Goal: Task Accomplishment & Management: Use online tool/utility

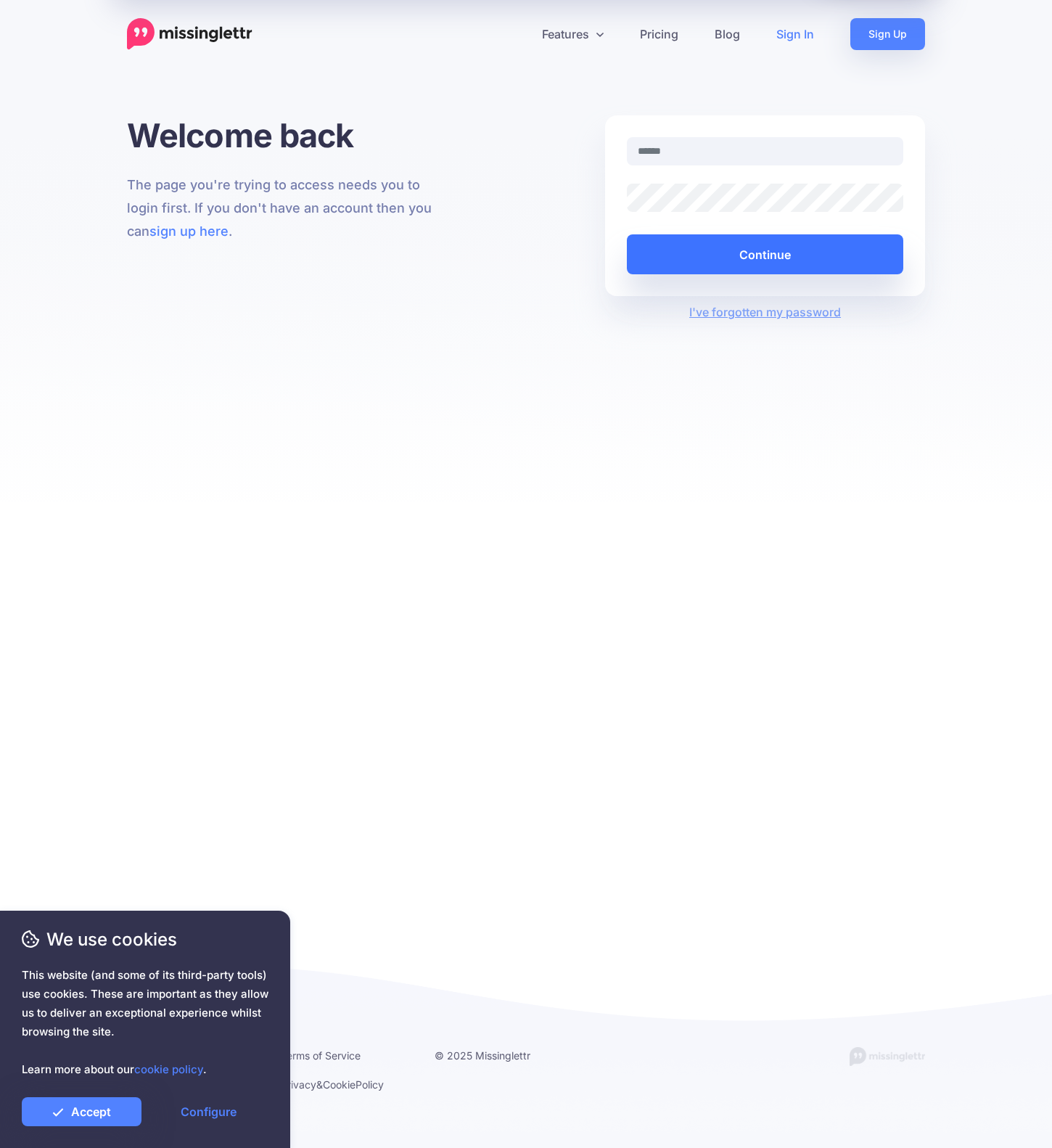
type input "**********"
click at [777, 247] on button "Continue" at bounding box center [765, 254] width 276 height 39
click at [66, 1116] on link "Accept" at bounding box center [82, 1111] width 119 height 29
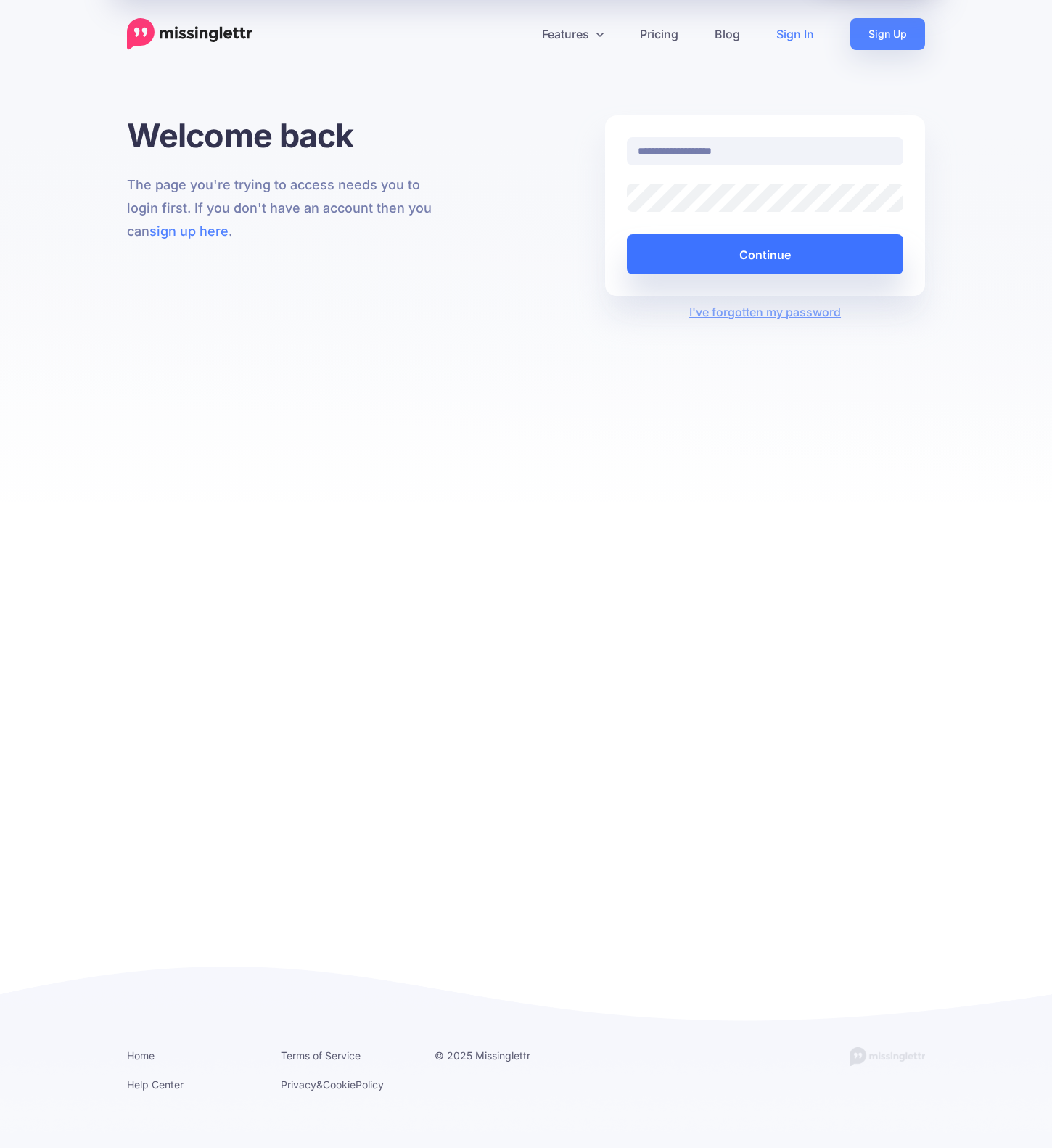
click at [781, 263] on button "Continue" at bounding box center [765, 254] width 276 height 39
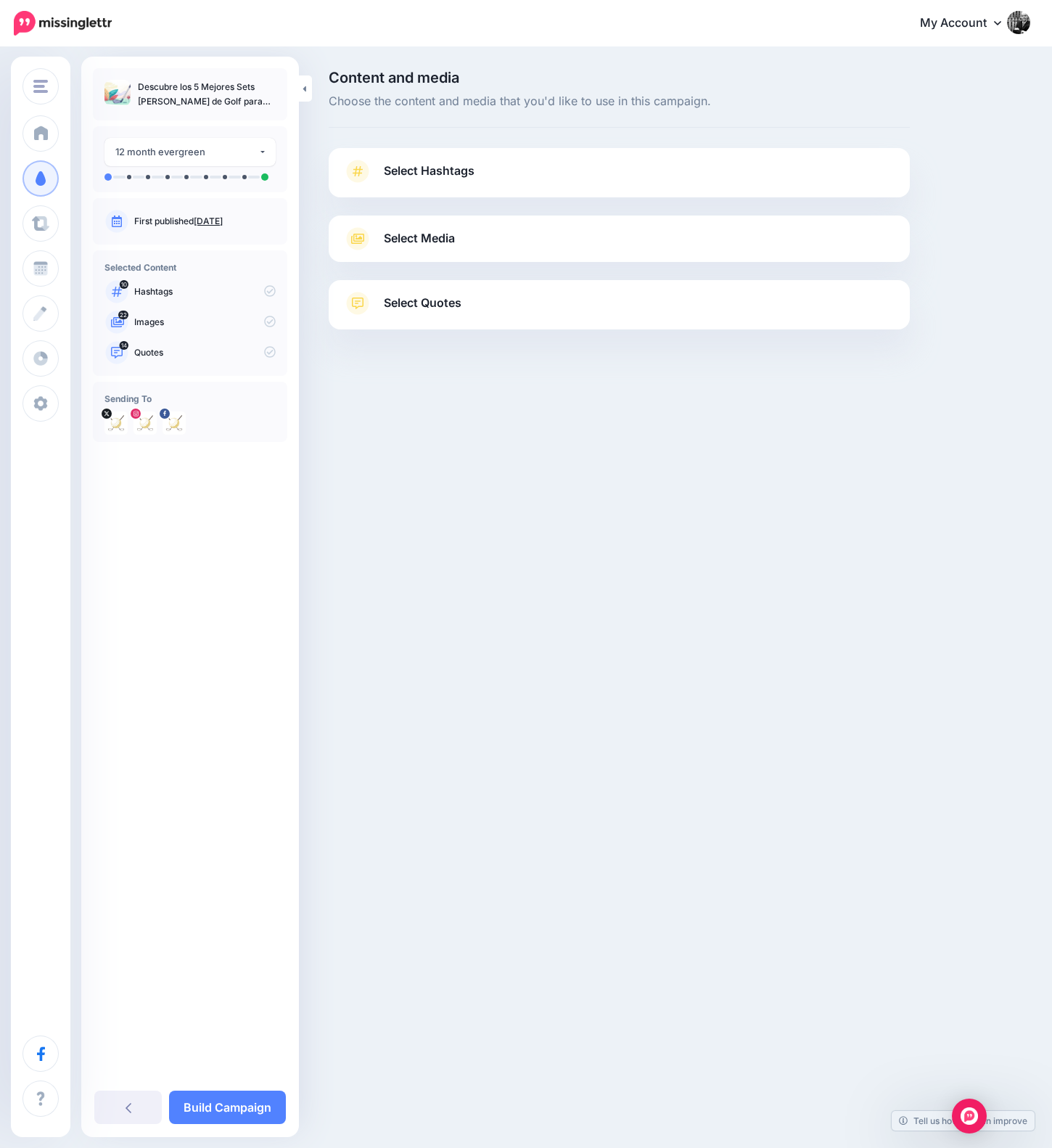
click at [503, 168] on link "Select Hashtags" at bounding box center [618, 178] width 552 height 38
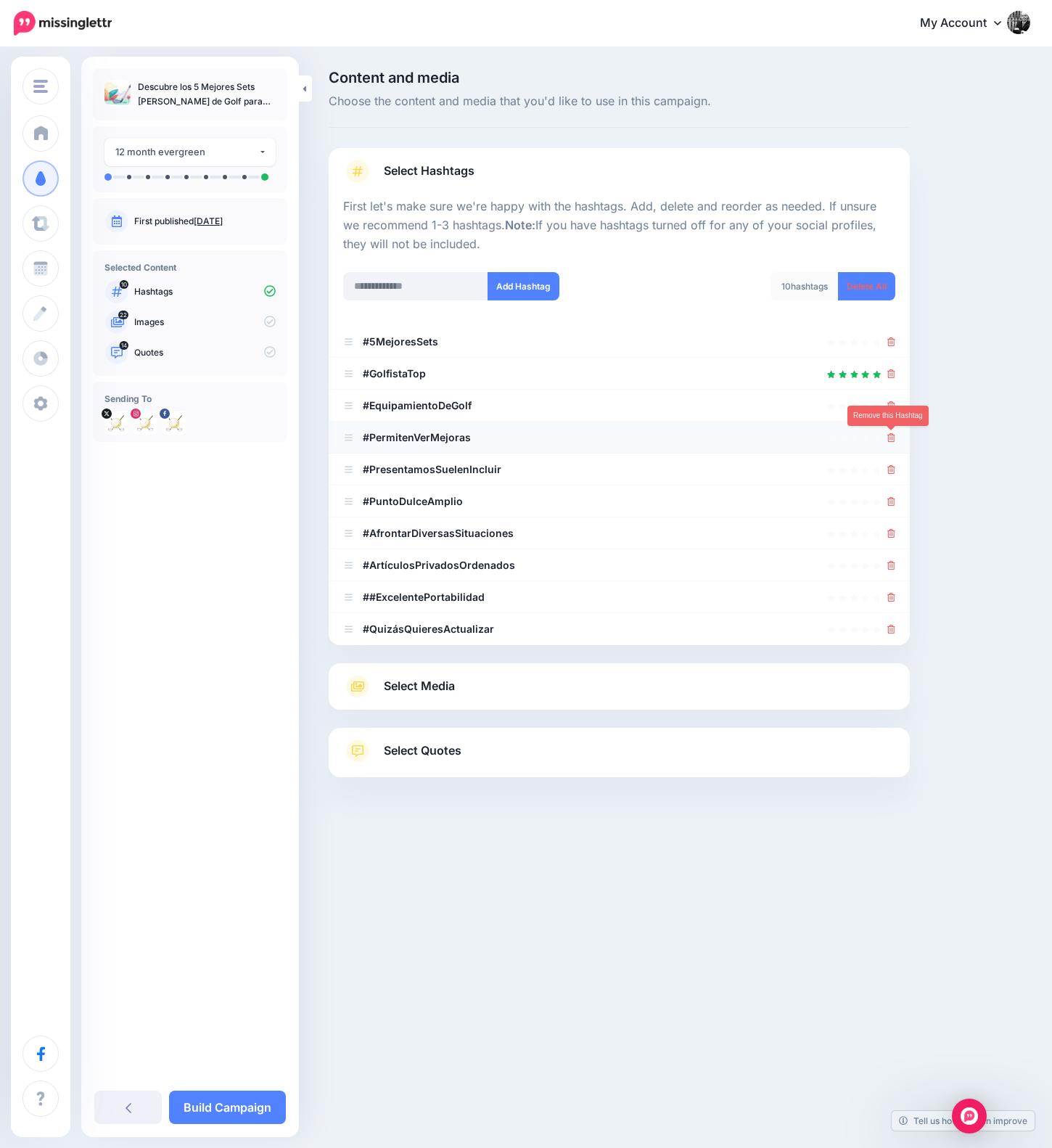
click at [888, 439] on icon at bounding box center [891, 437] width 8 height 8
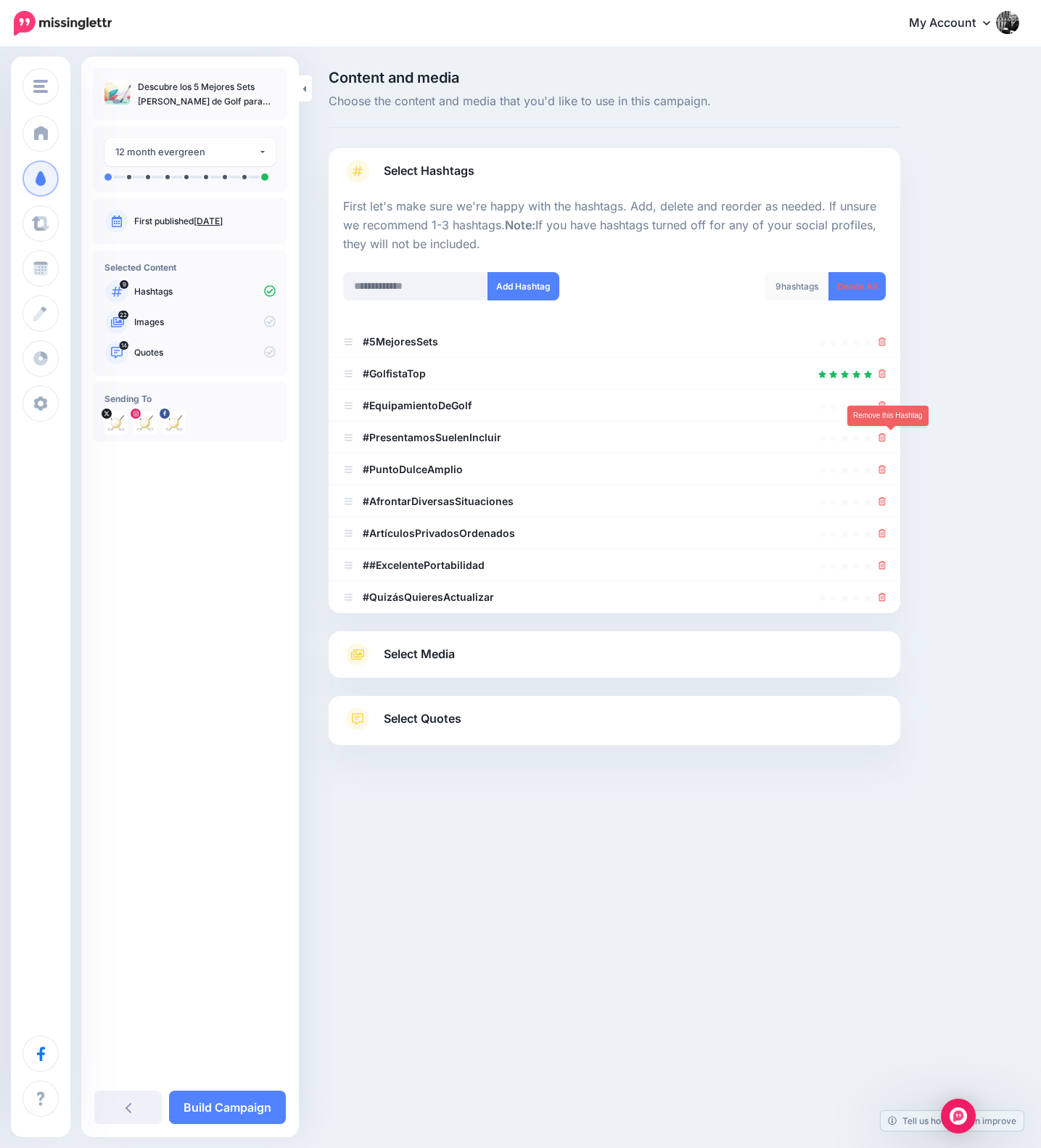
click at [886, 439] on icon at bounding box center [881, 437] width 8 height 8
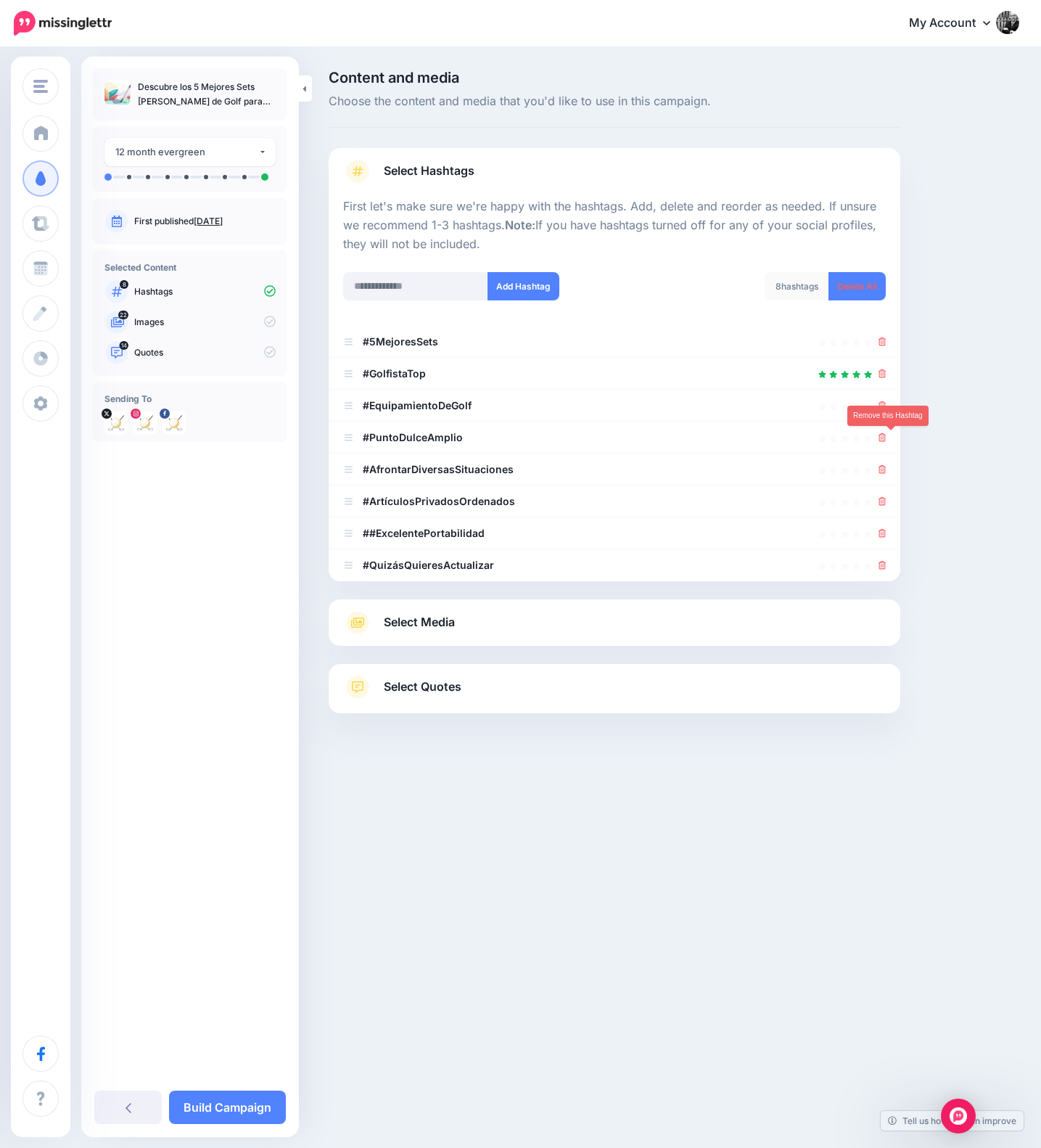
click at [886, 439] on icon at bounding box center [881, 437] width 8 height 8
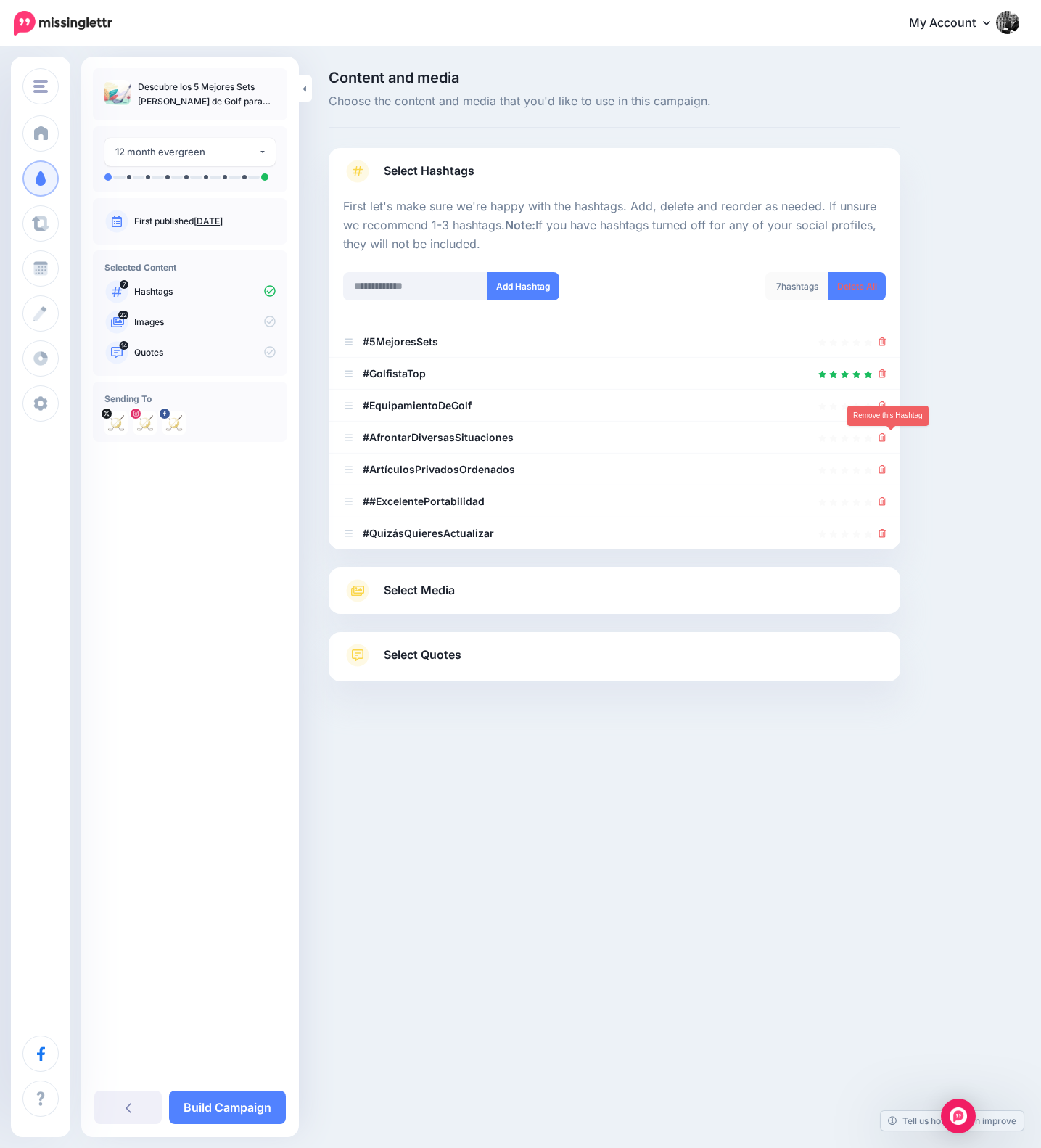
click at [886, 439] on icon at bounding box center [881, 437] width 8 height 8
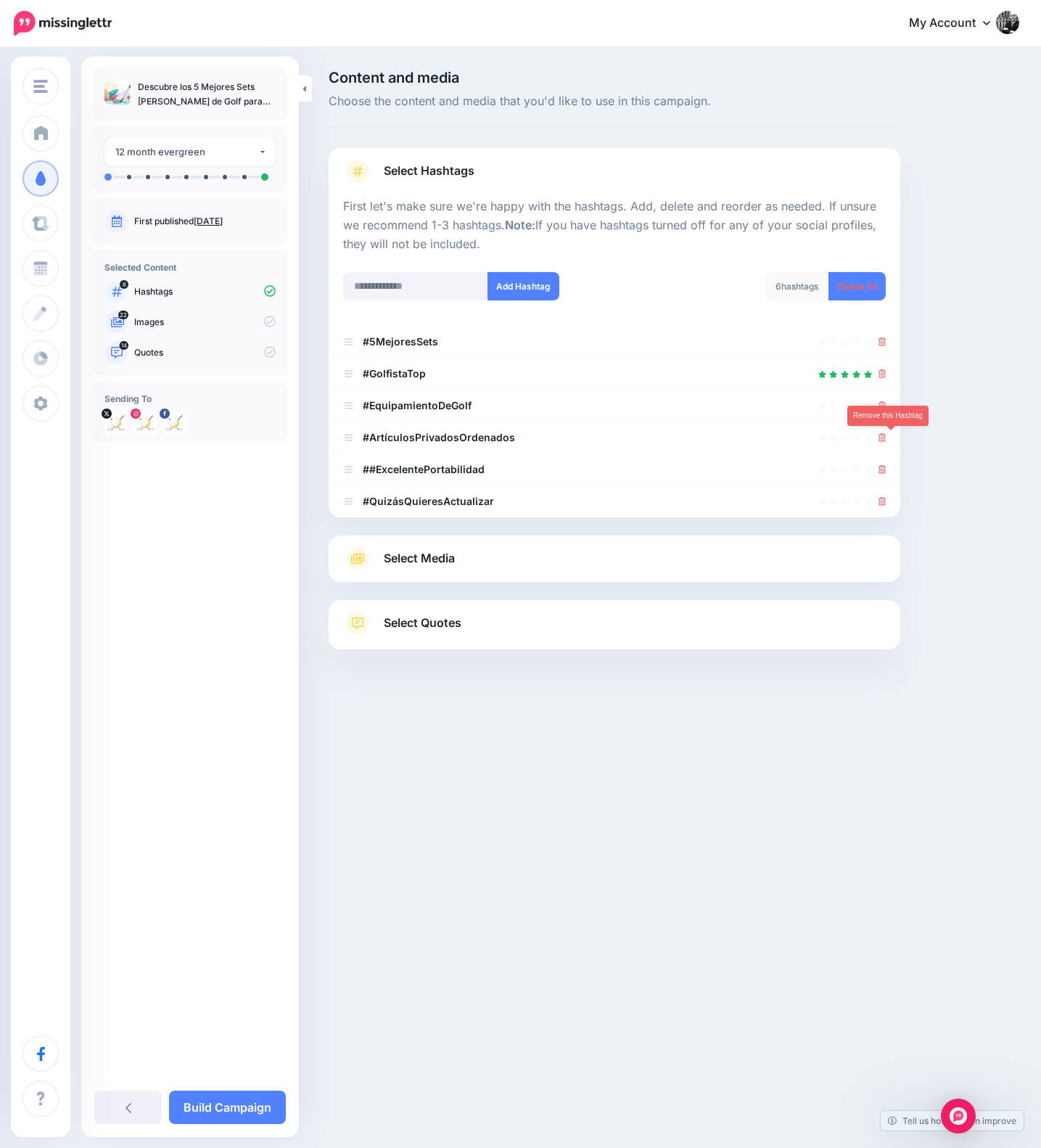
click at [886, 439] on icon at bounding box center [881, 437] width 8 height 8
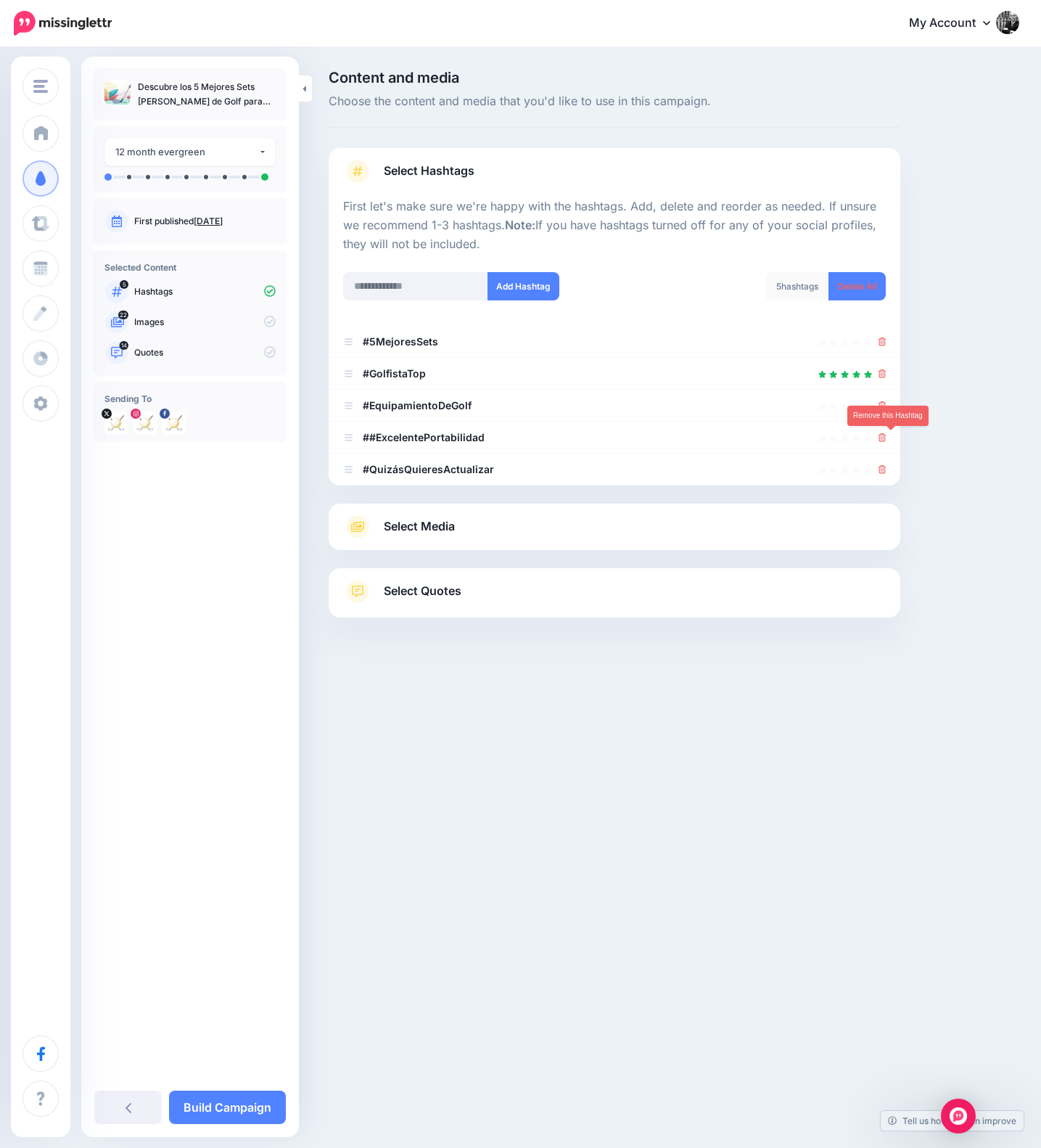
click at [886, 439] on icon at bounding box center [881, 437] width 8 height 8
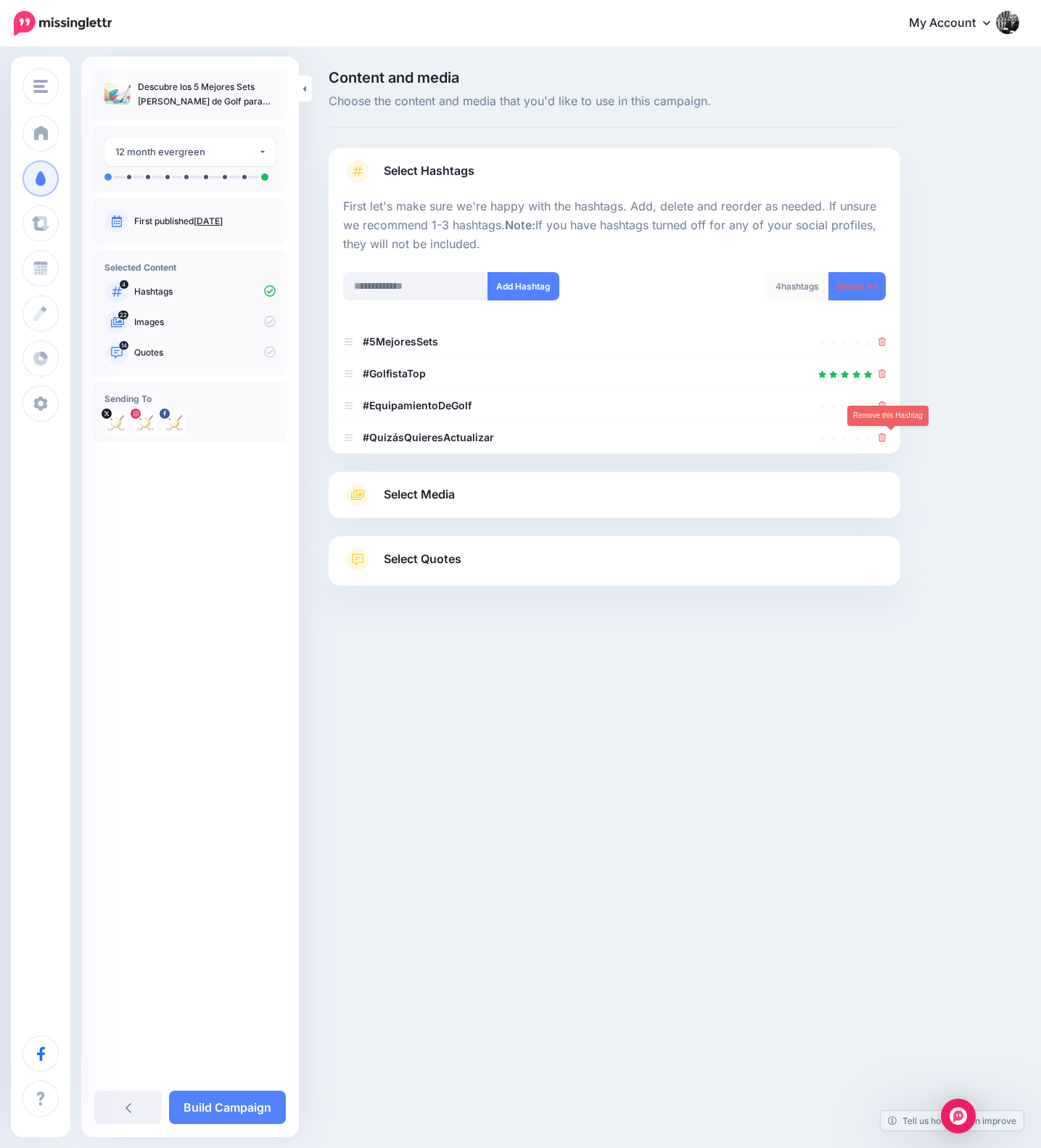
click at [886, 439] on icon at bounding box center [881, 437] width 8 height 8
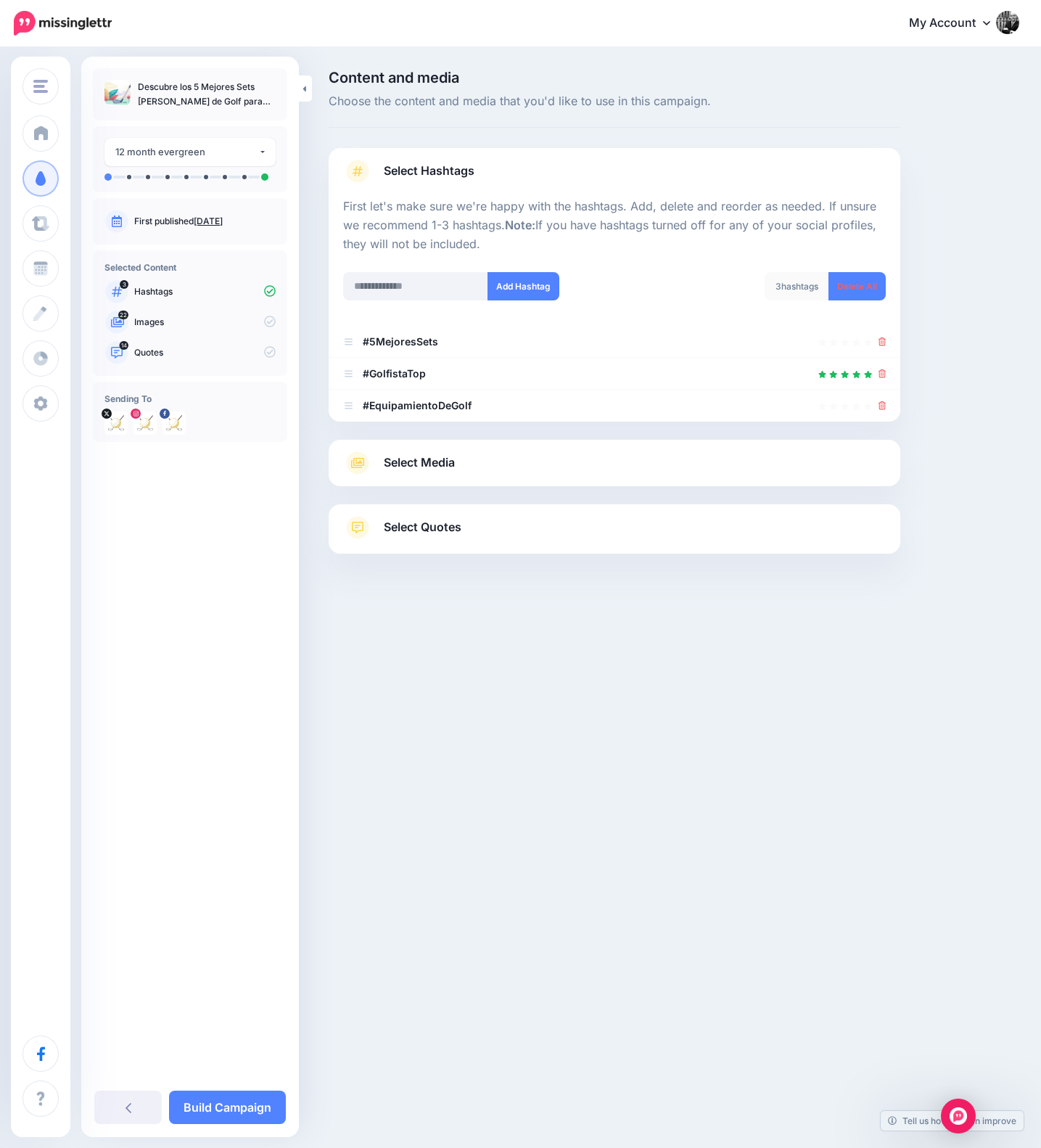
click at [437, 465] on span "Select Media" at bounding box center [419, 462] width 71 height 19
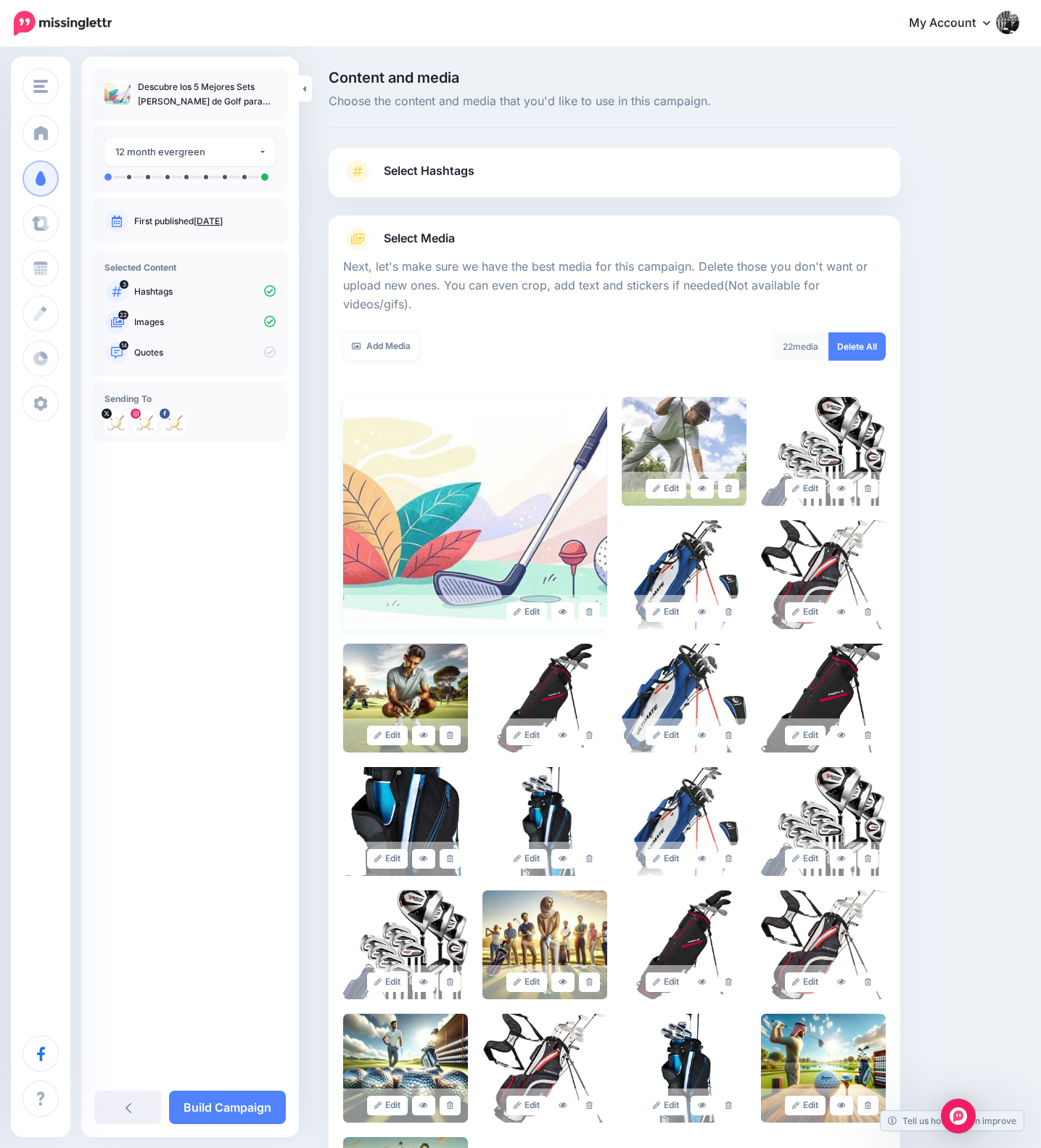
click at [536, 505] on img at bounding box center [475, 513] width 264 height 232
click at [732, 485] on icon at bounding box center [728, 488] width 7 height 8
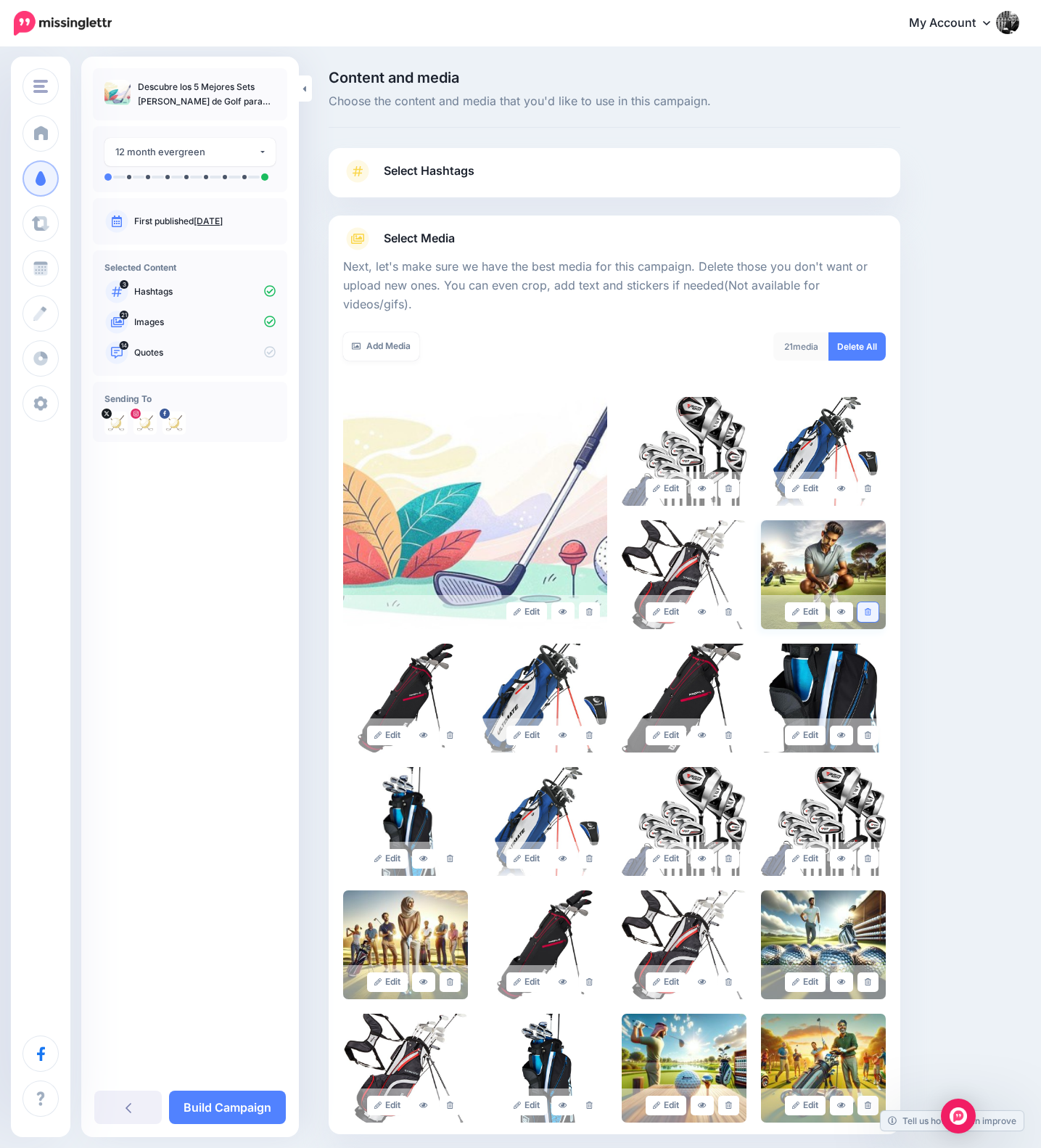
click at [871, 608] on icon at bounding box center [868, 611] width 7 height 8
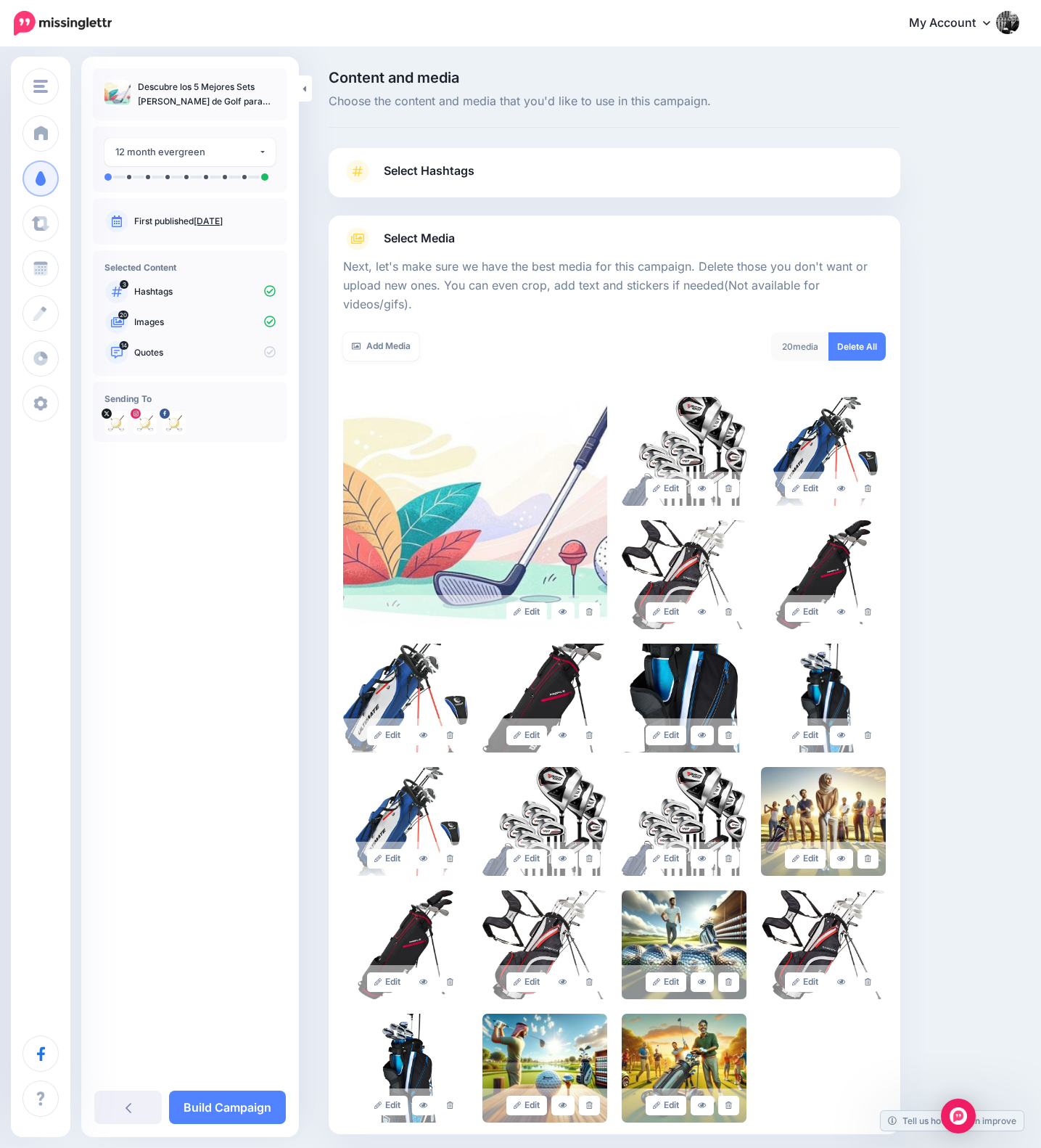
scroll to position [14, 0]
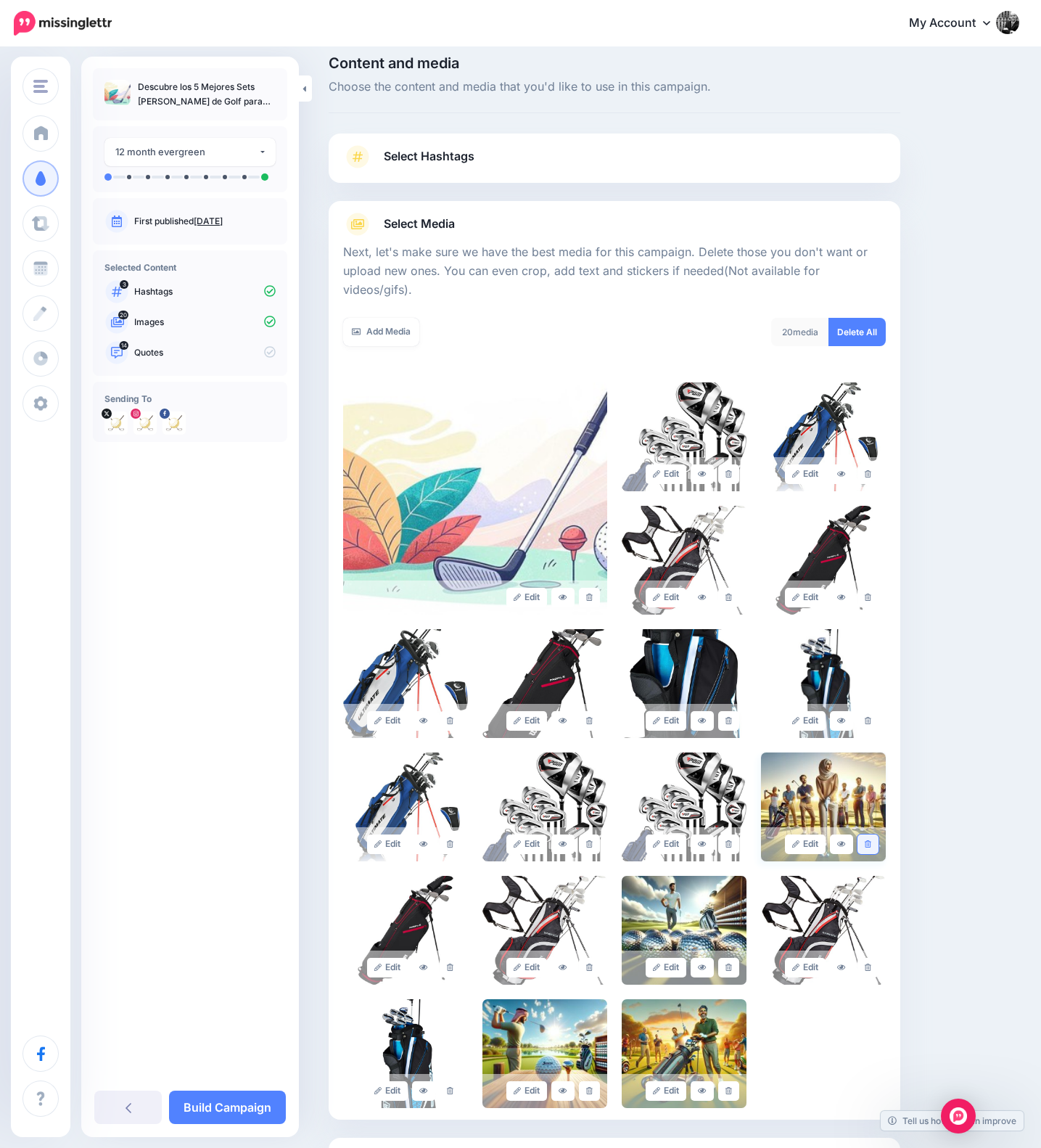
click at [875, 835] on link at bounding box center [867, 844] width 21 height 19
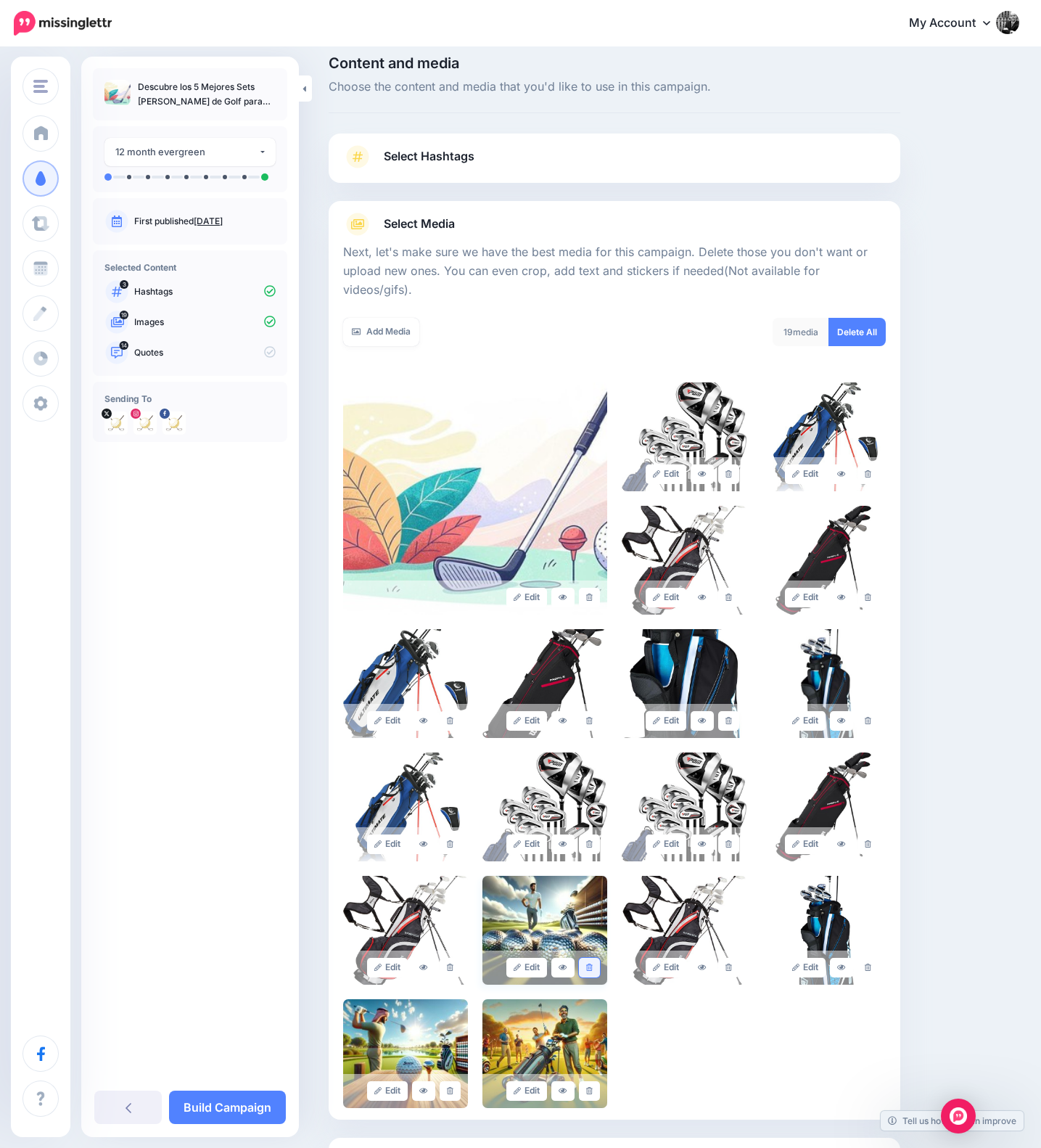
click at [591, 963] on icon at bounding box center [590, 966] width 7 height 8
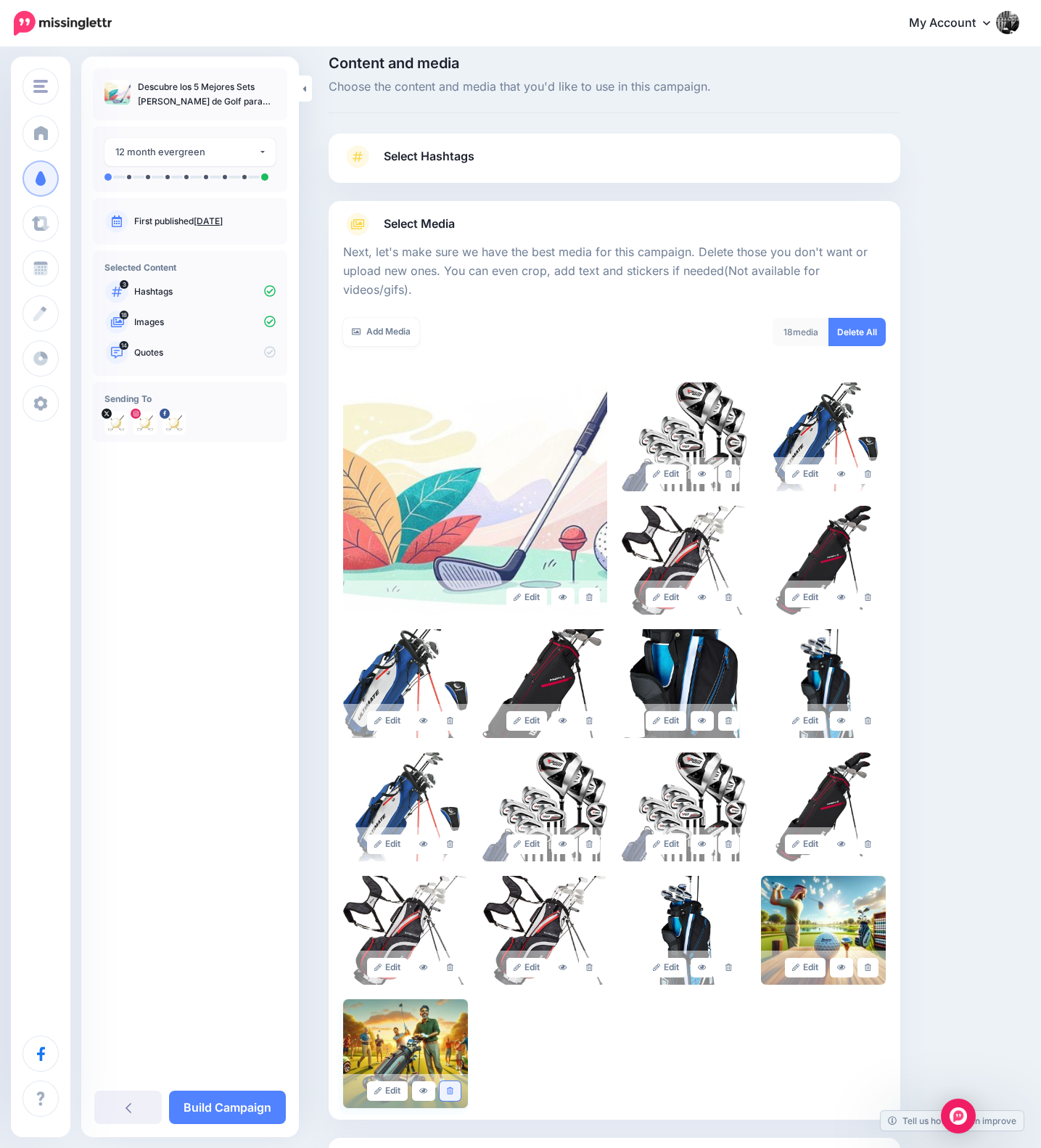
click at [449, 1087] on icon at bounding box center [450, 1090] width 7 height 8
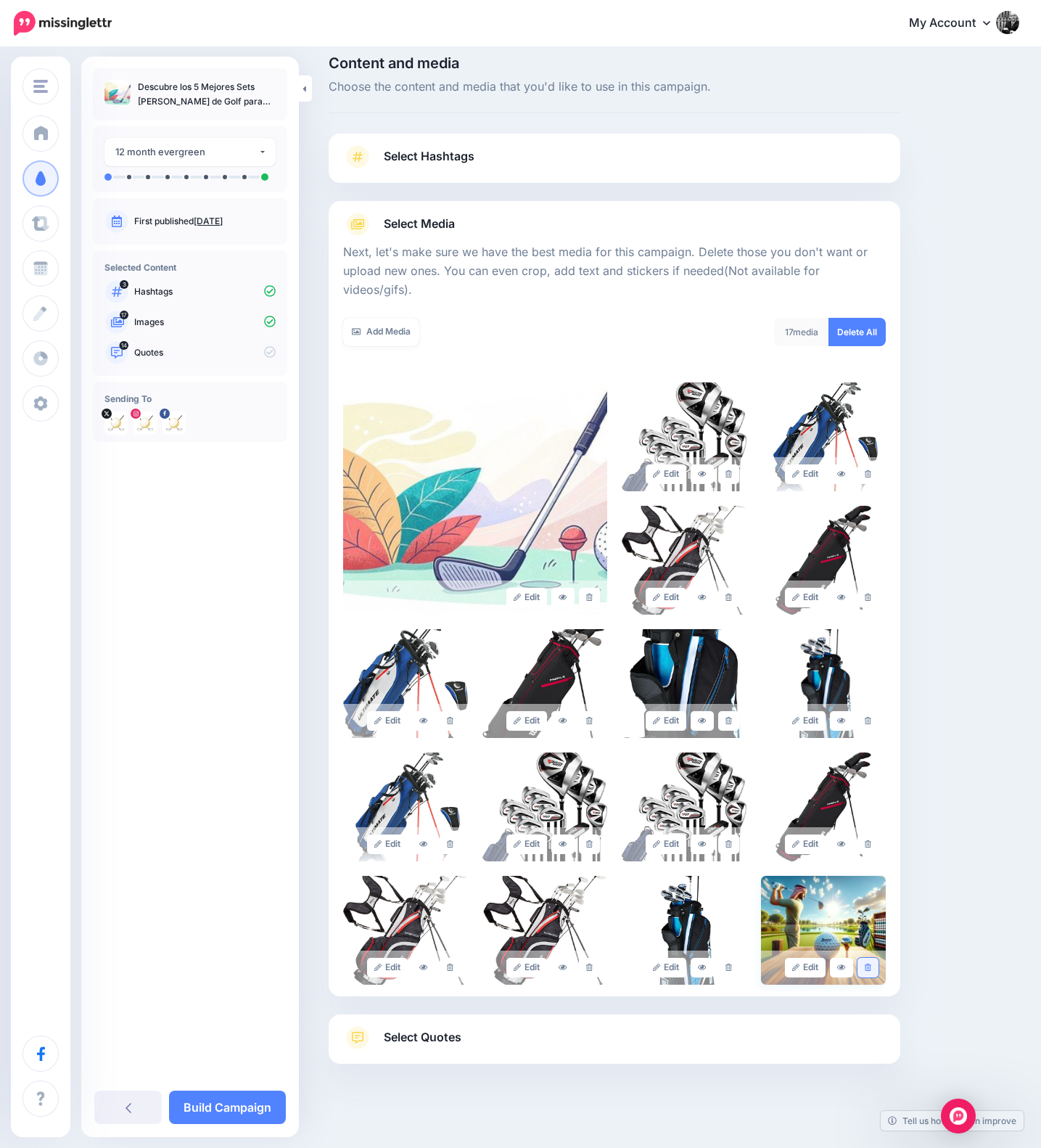
click at [871, 963] on icon at bounding box center [868, 966] width 7 height 8
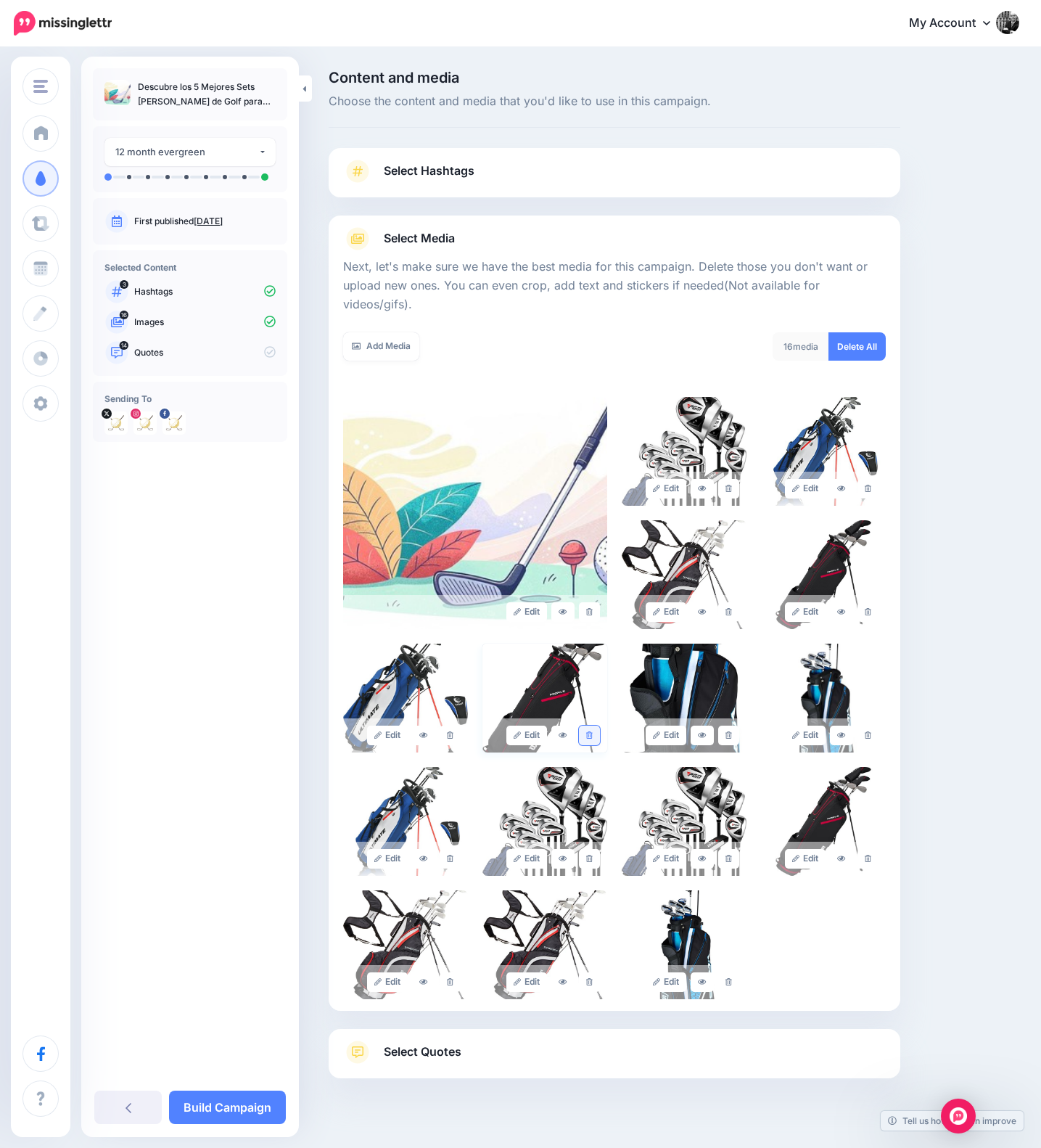
scroll to position [26, 0]
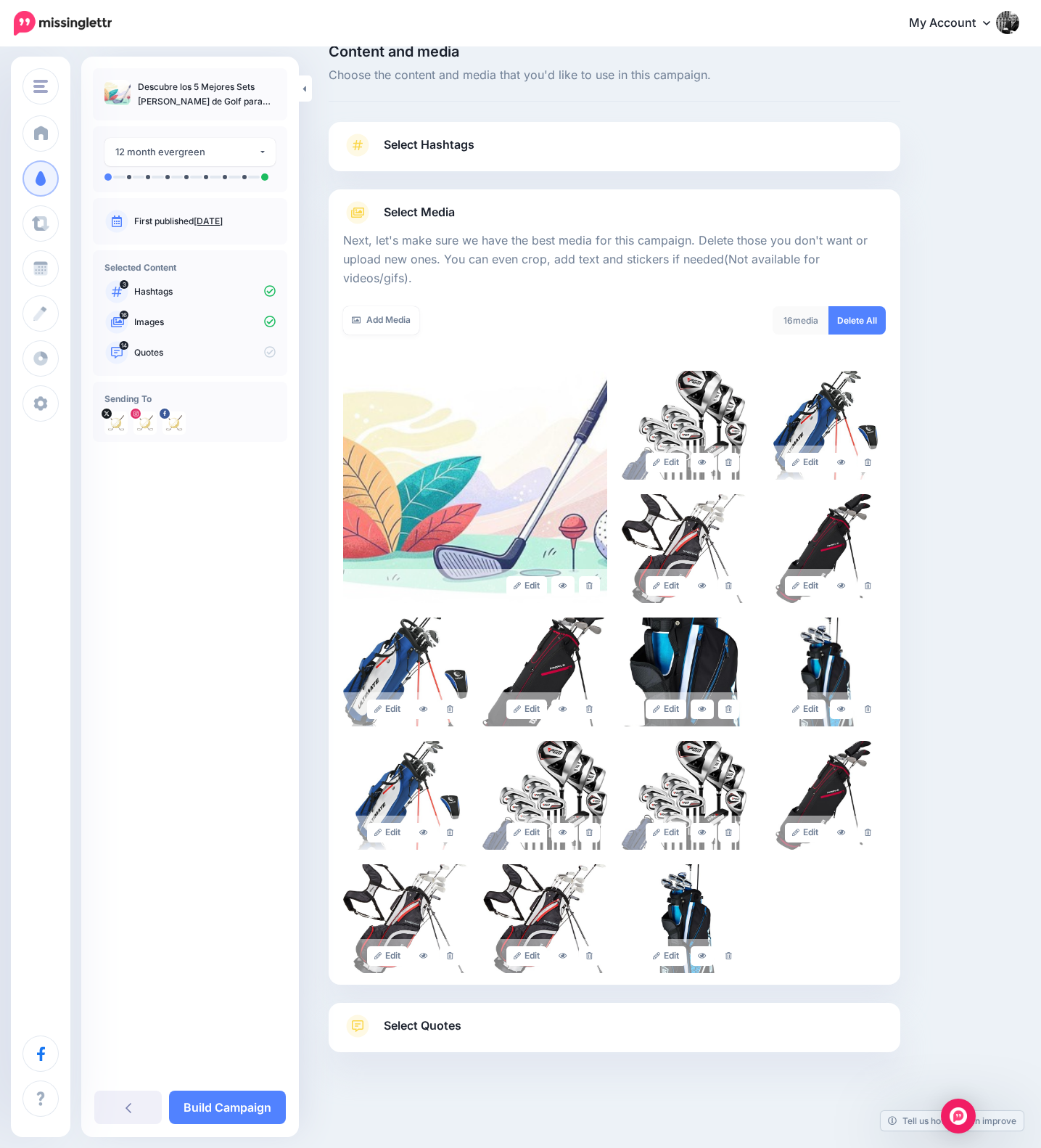
click at [458, 1016] on span "Select Quotes" at bounding box center [423, 1025] width 77 height 19
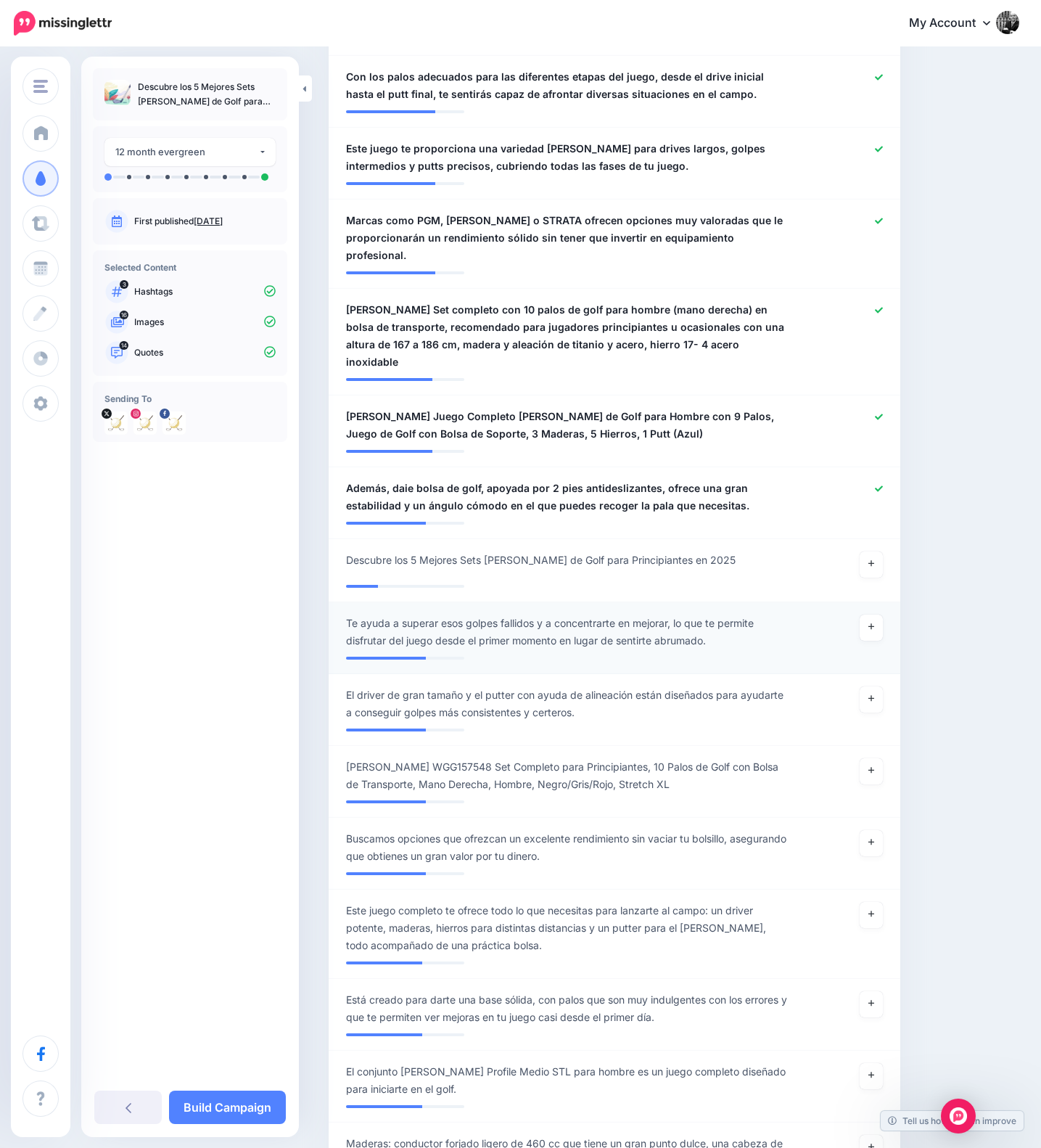
scroll to position [0, 0]
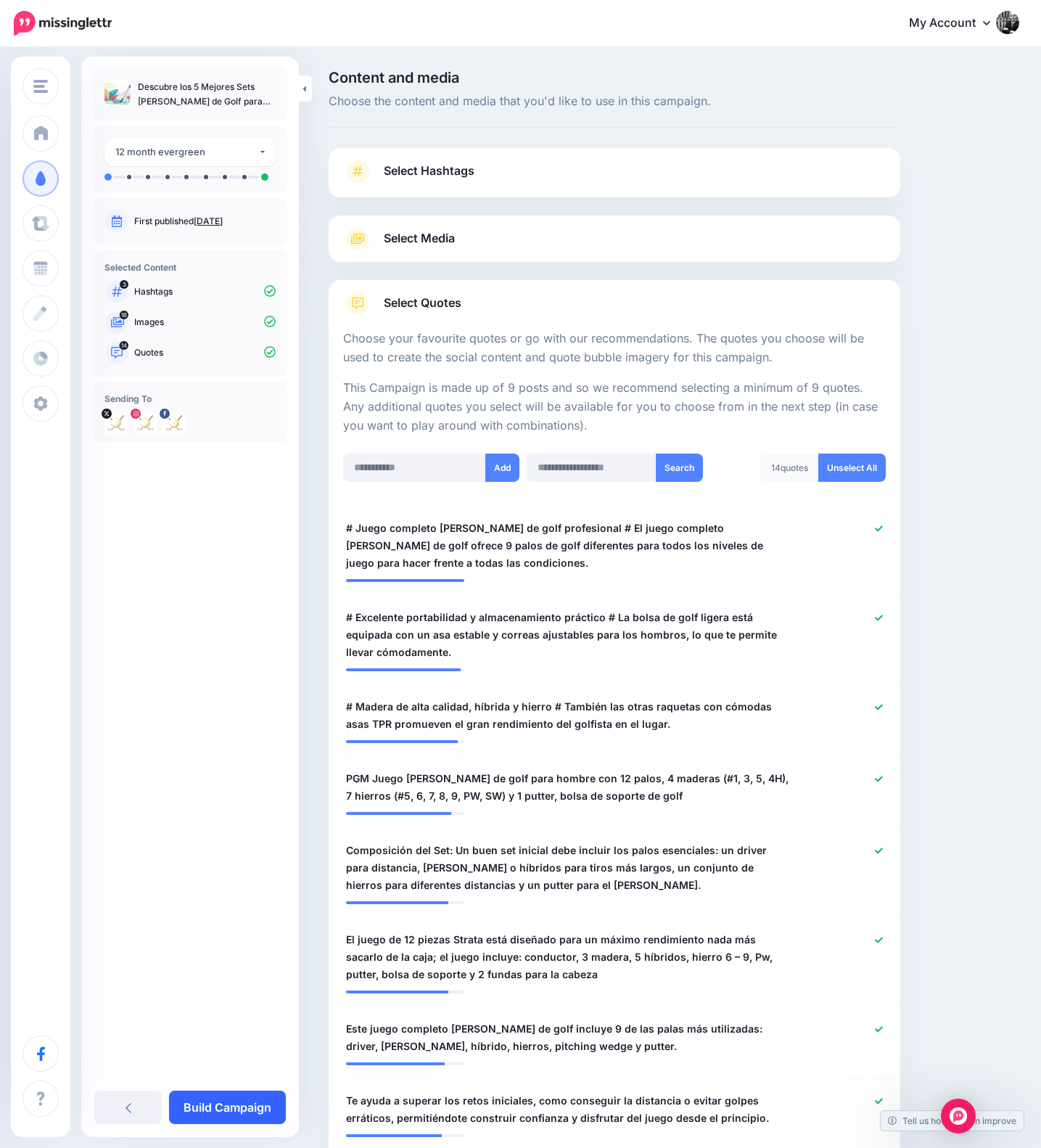
drag, startPoint x: 255, startPoint y: 1111, endPoint x: 260, endPoint y: 1100, distance: 12.1
click at [254, 1111] on link "Build Campaign" at bounding box center [227, 1108] width 117 height 34
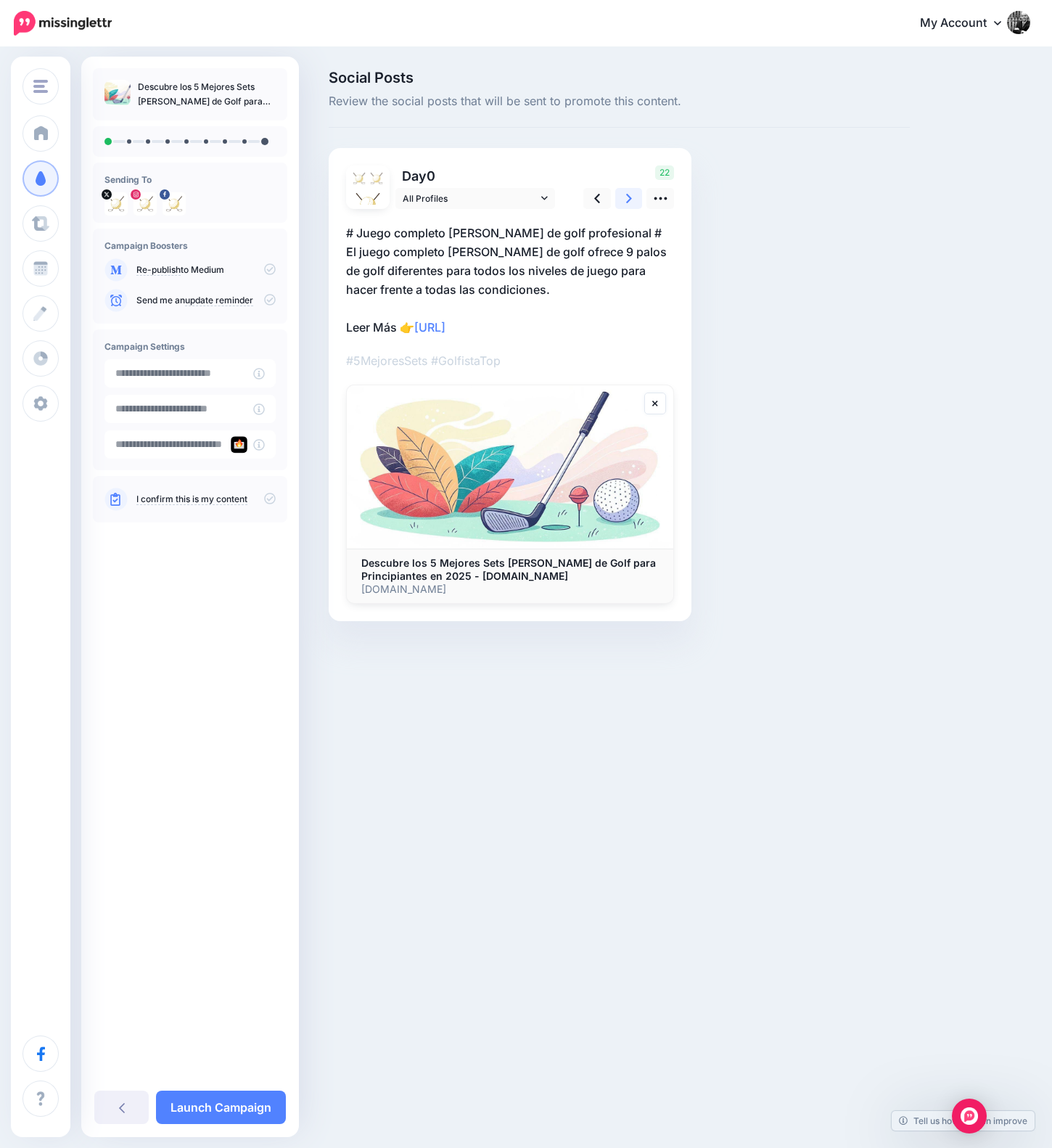
click at [637, 199] on link at bounding box center [629, 198] width 28 height 21
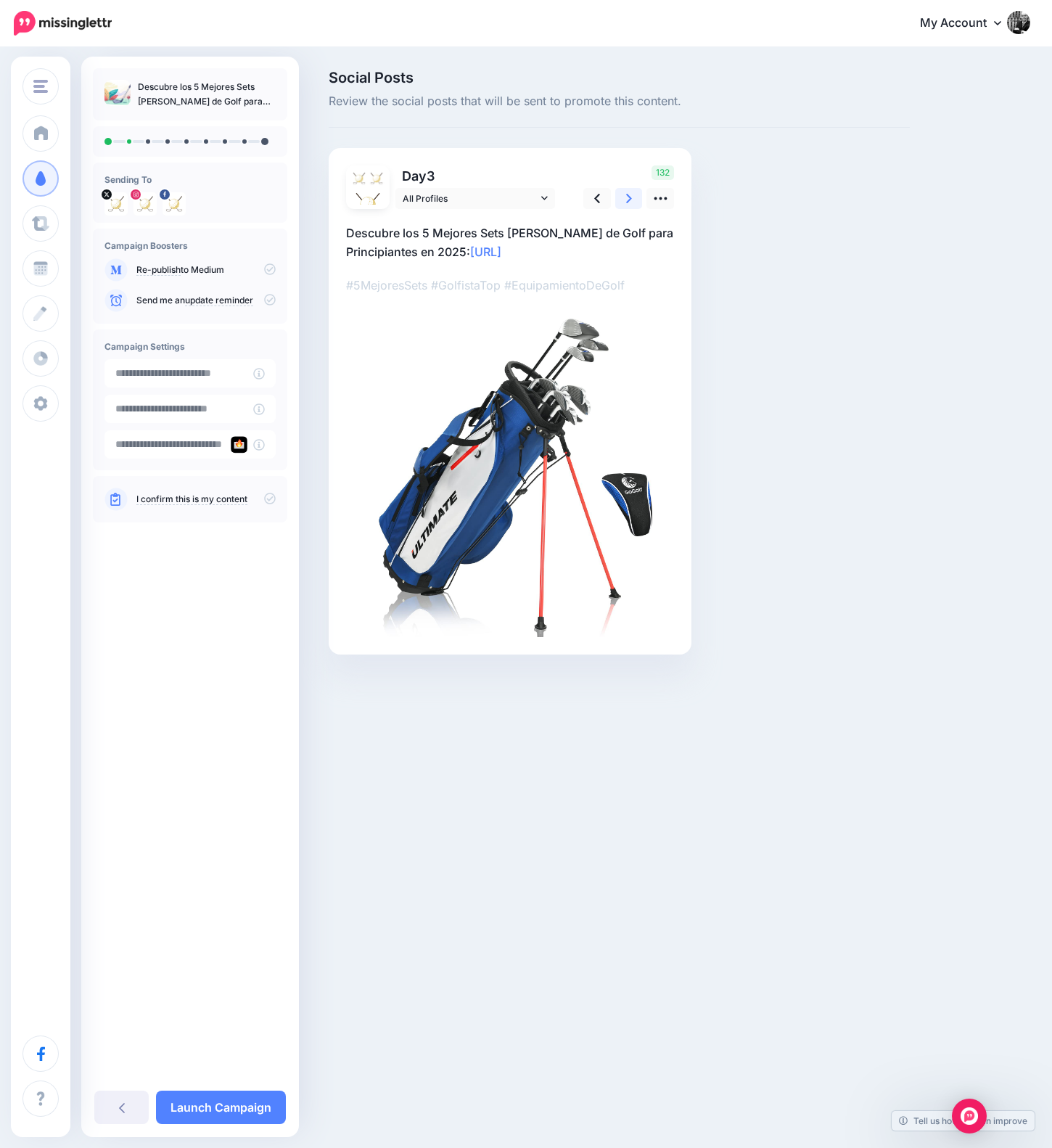
click at [637, 199] on link at bounding box center [629, 198] width 28 height 21
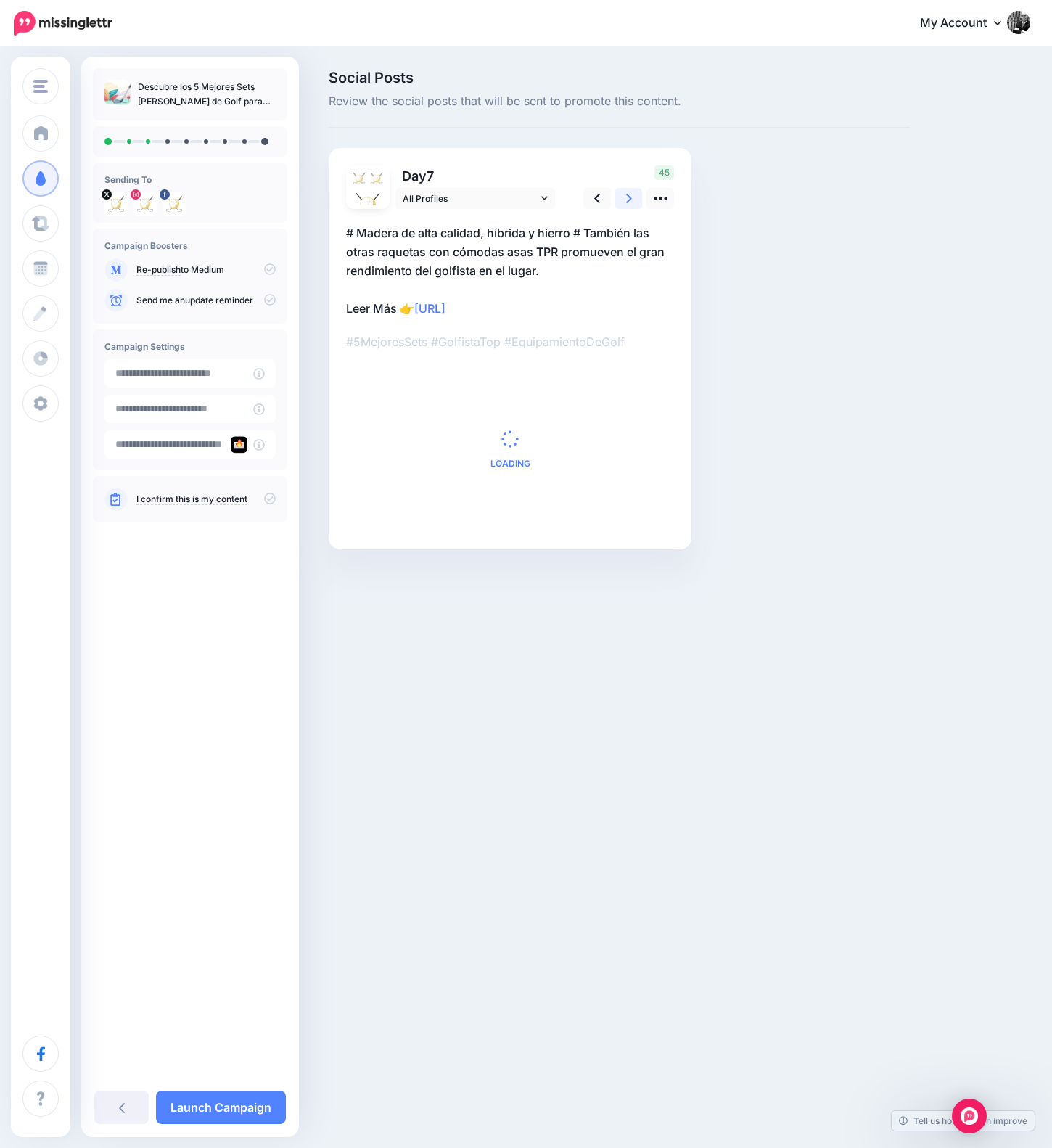
click at [637, 199] on link at bounding box center [629, 198] width 28 height 21
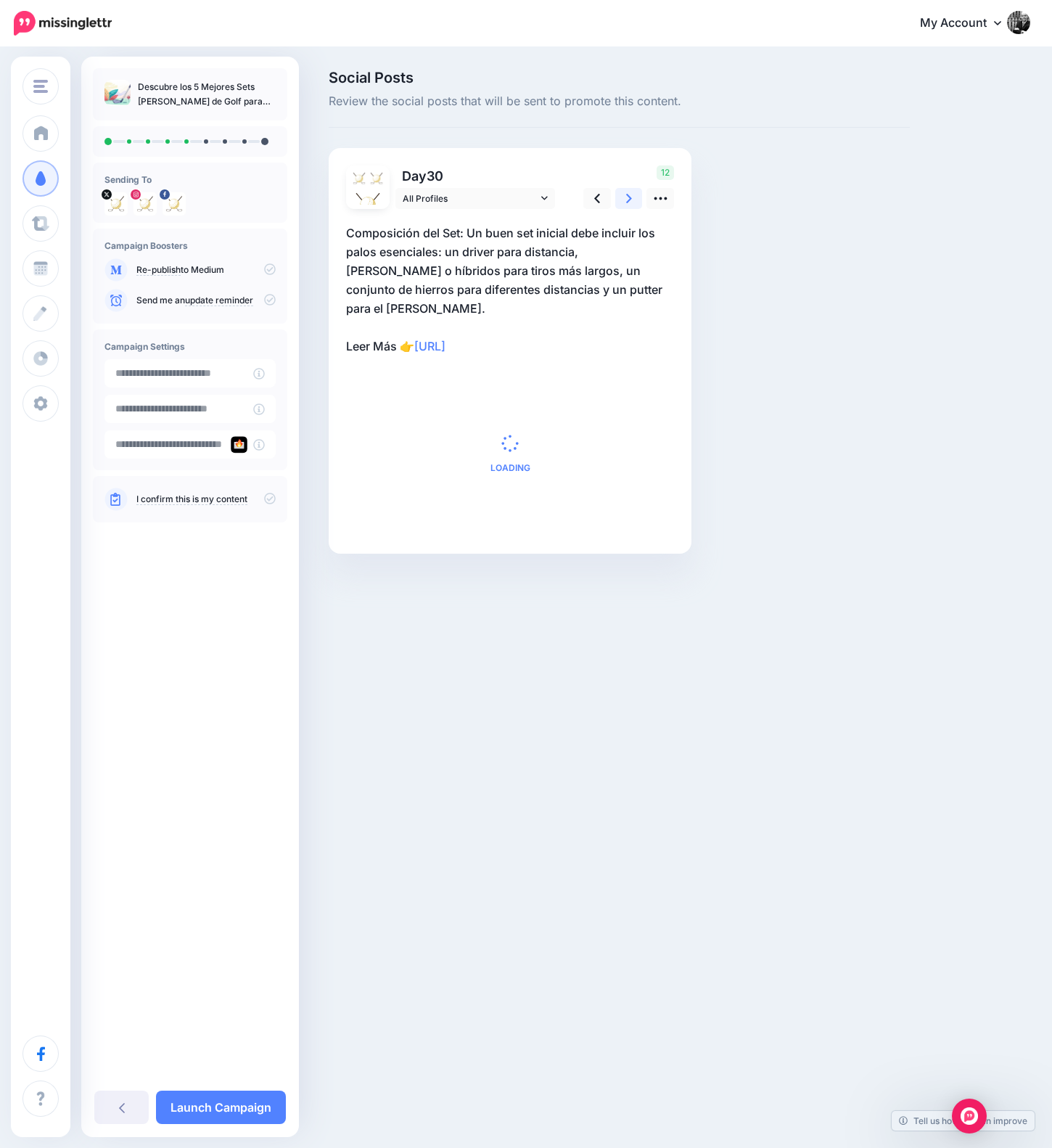
click at [637, 199] on link at bounding box center [629, 198] width 28 height 21
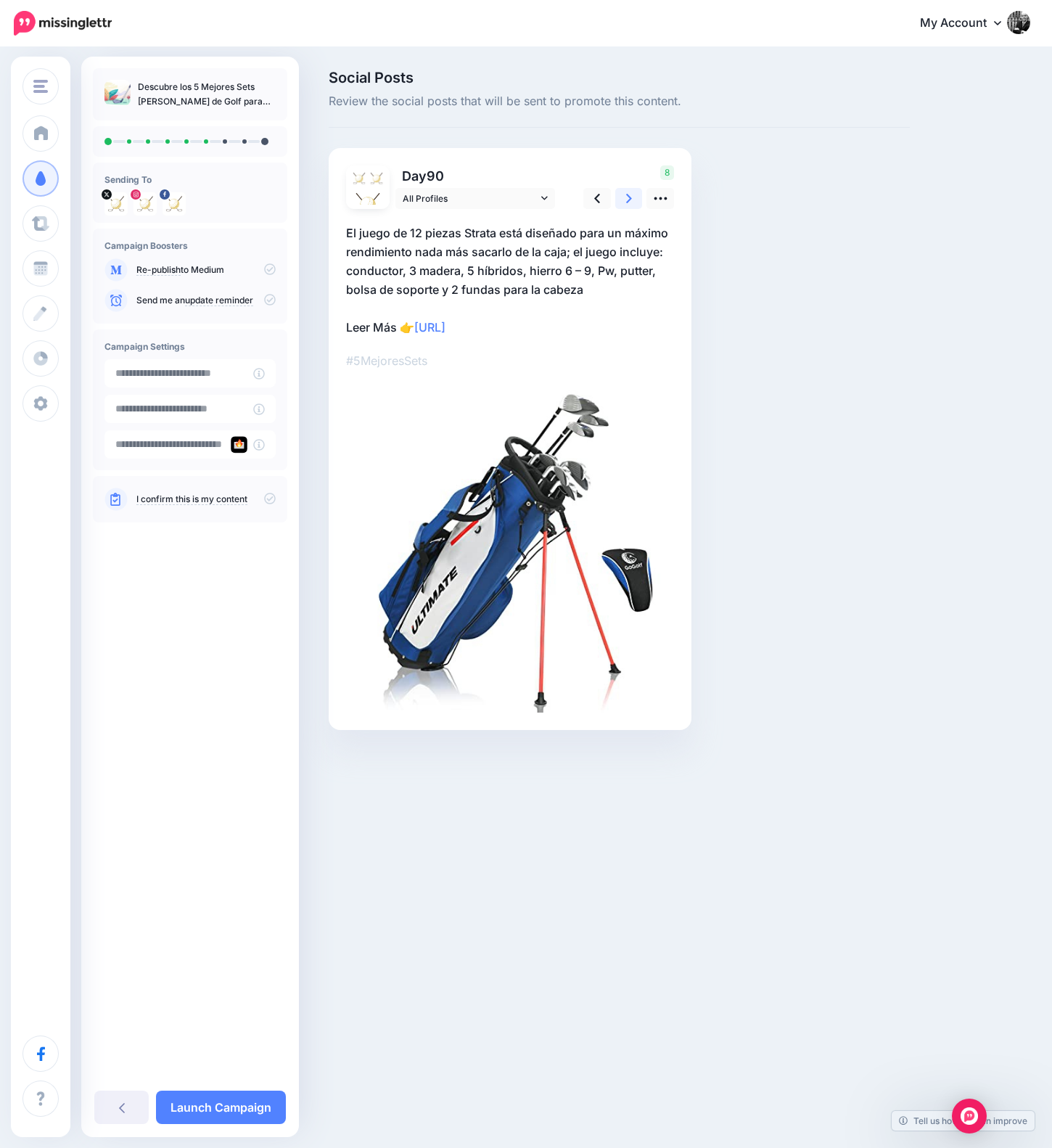
click at [637, 199] on link at bounding box center [629, 198] width 28 height 21
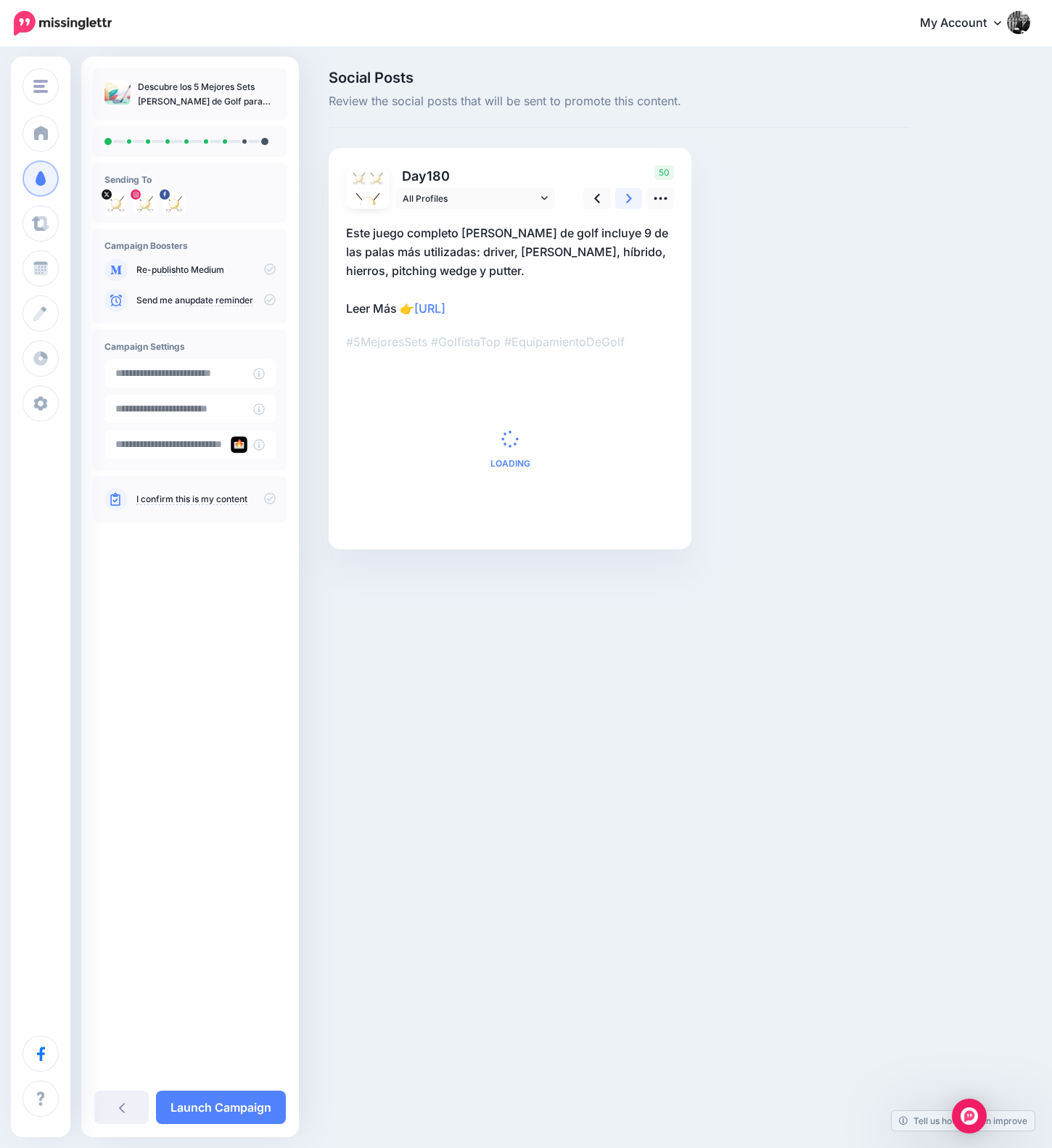
click at [637, 199] on link at bounding box center [629, 198] width 28 height 21
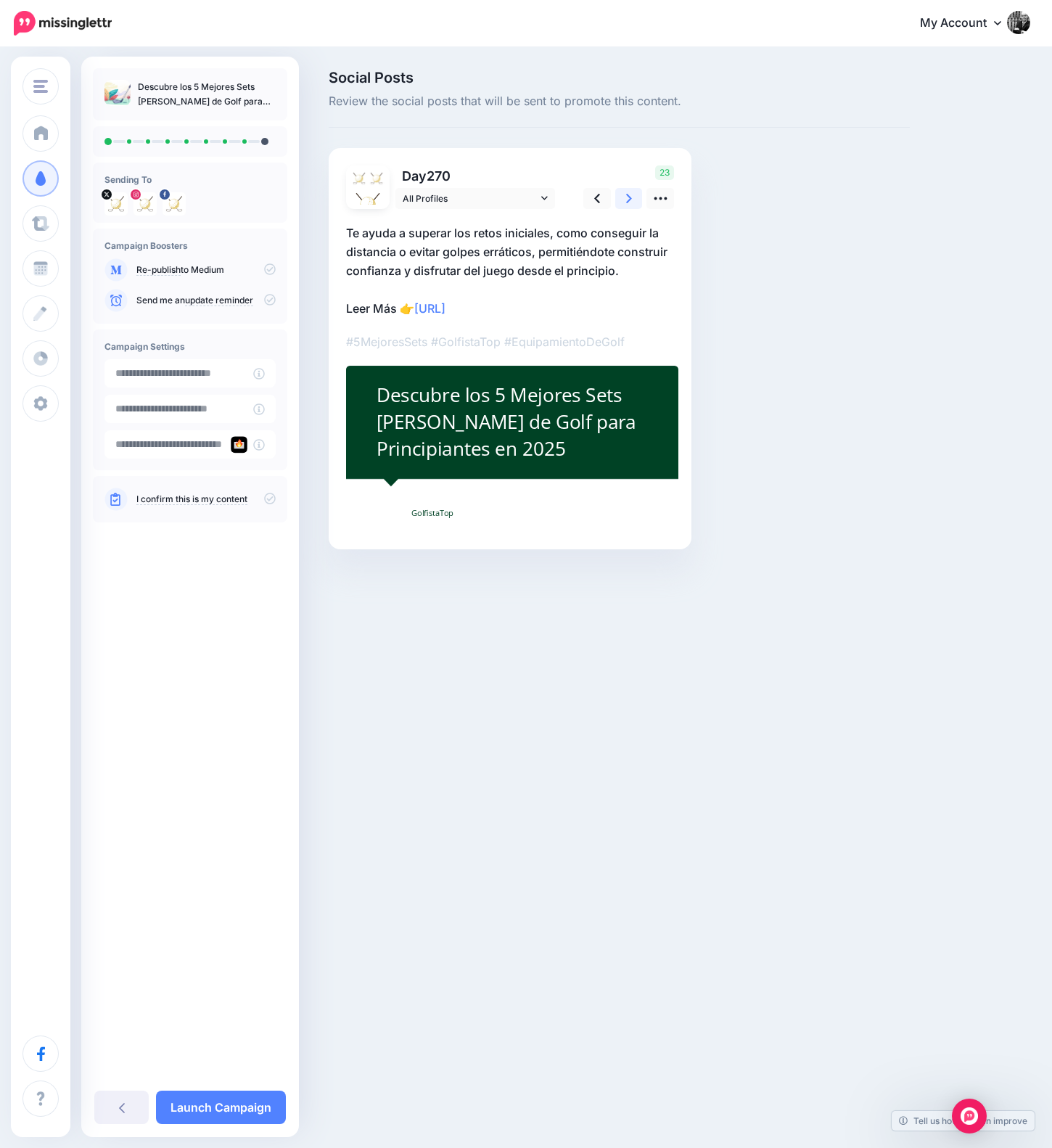
click at [637, 199] on link at bounding box center [629, 198] width 28 height 21
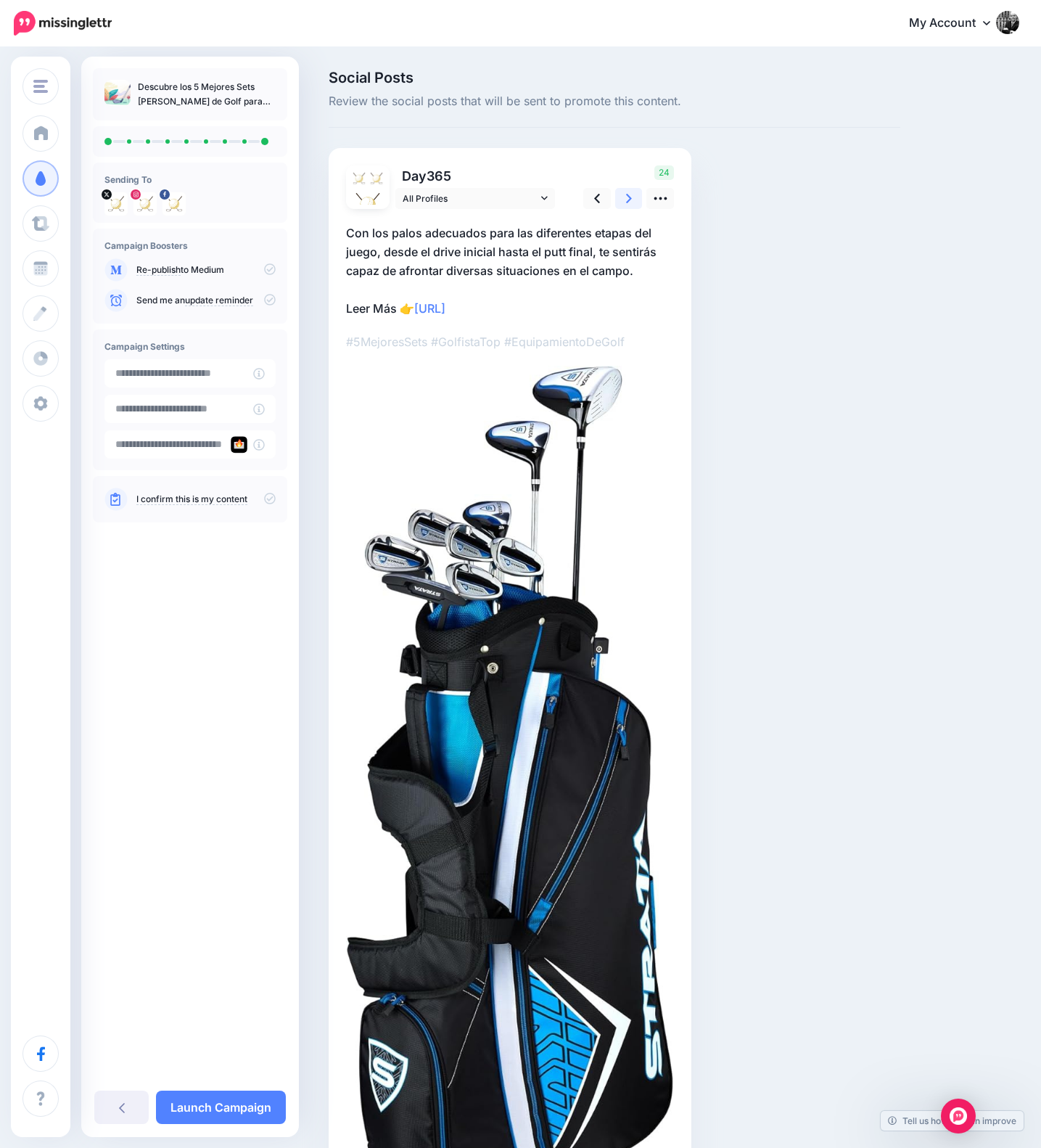
click at [637, 199] on link at bounding box center [628, 198] width 28 height 21
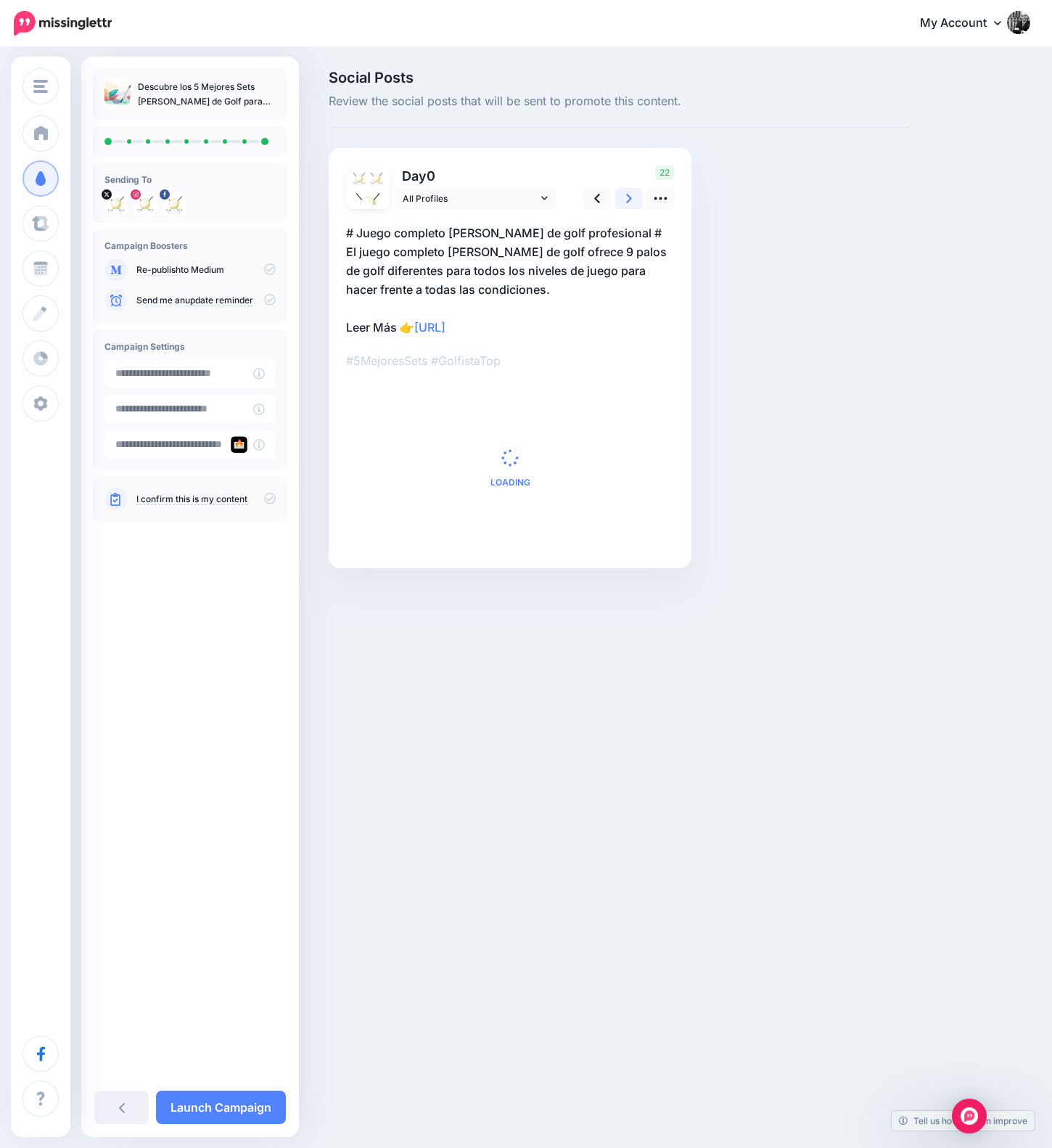
click at [637, 199] on link at bounding box center [629, 198] width 28 height 21
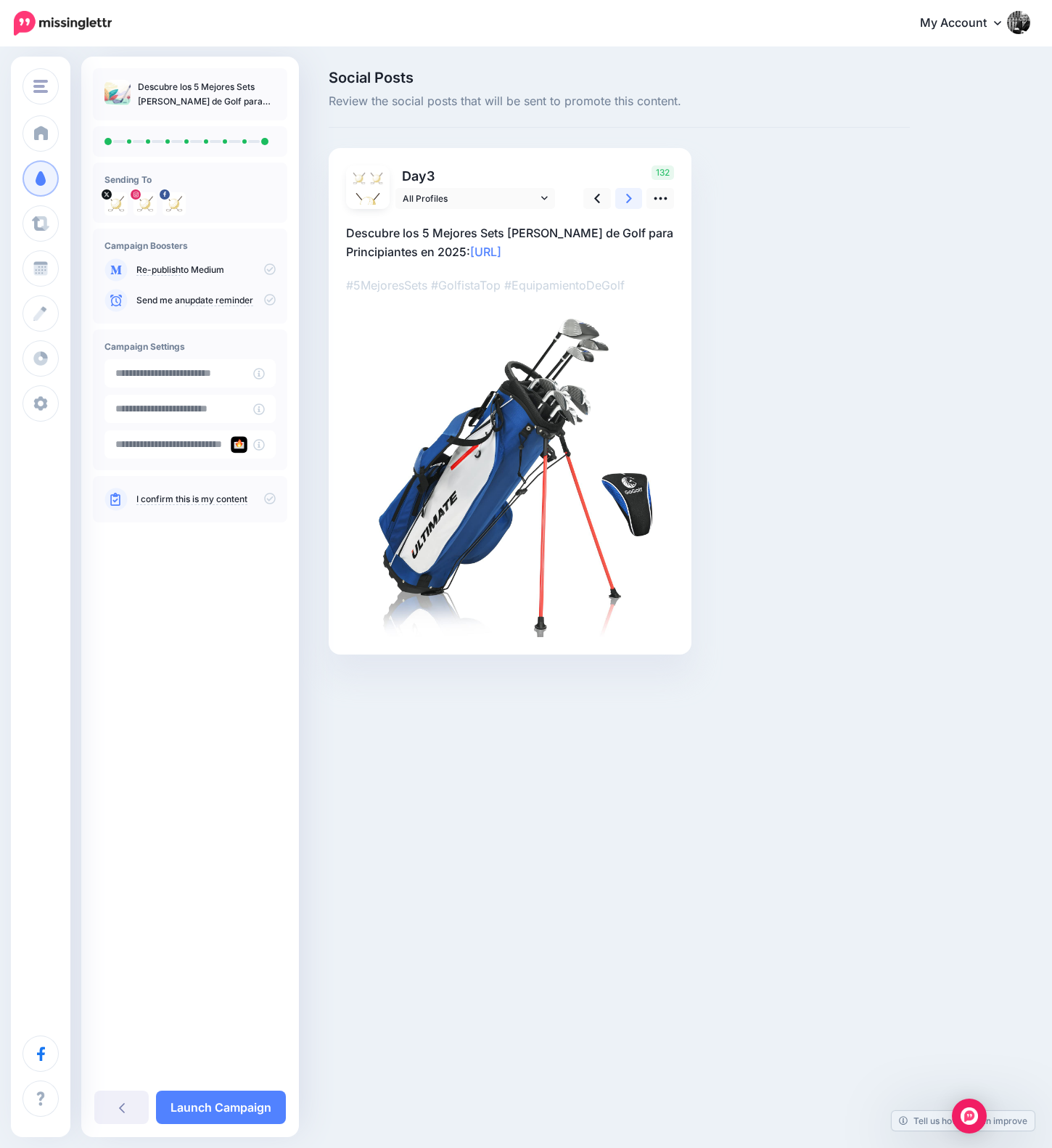
click at [637, 199] on link at bounding box center [629, 198] width 28 height 21
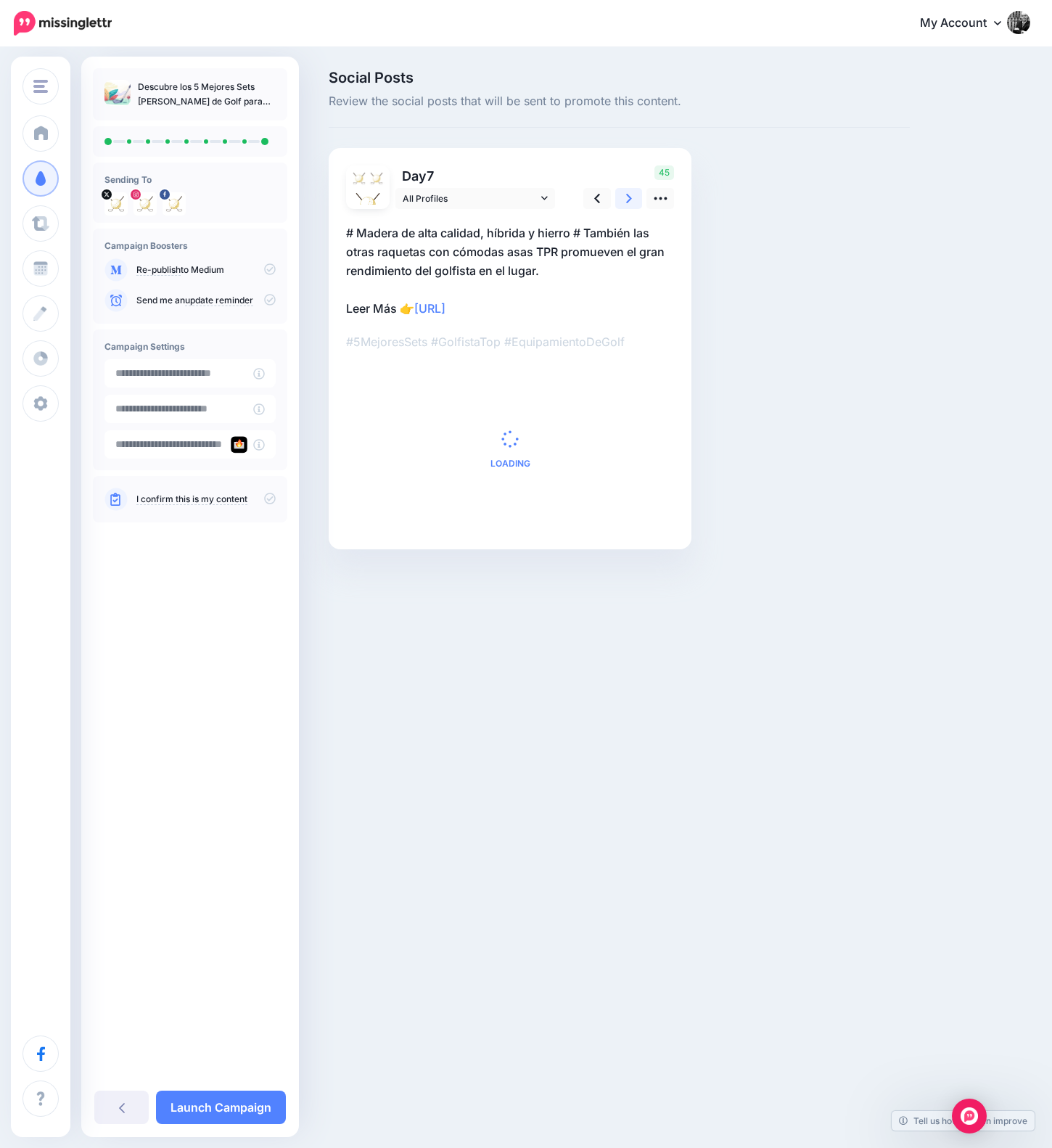
click at [637, 199] on link at bounding box center [629, 198] width 28 height 21
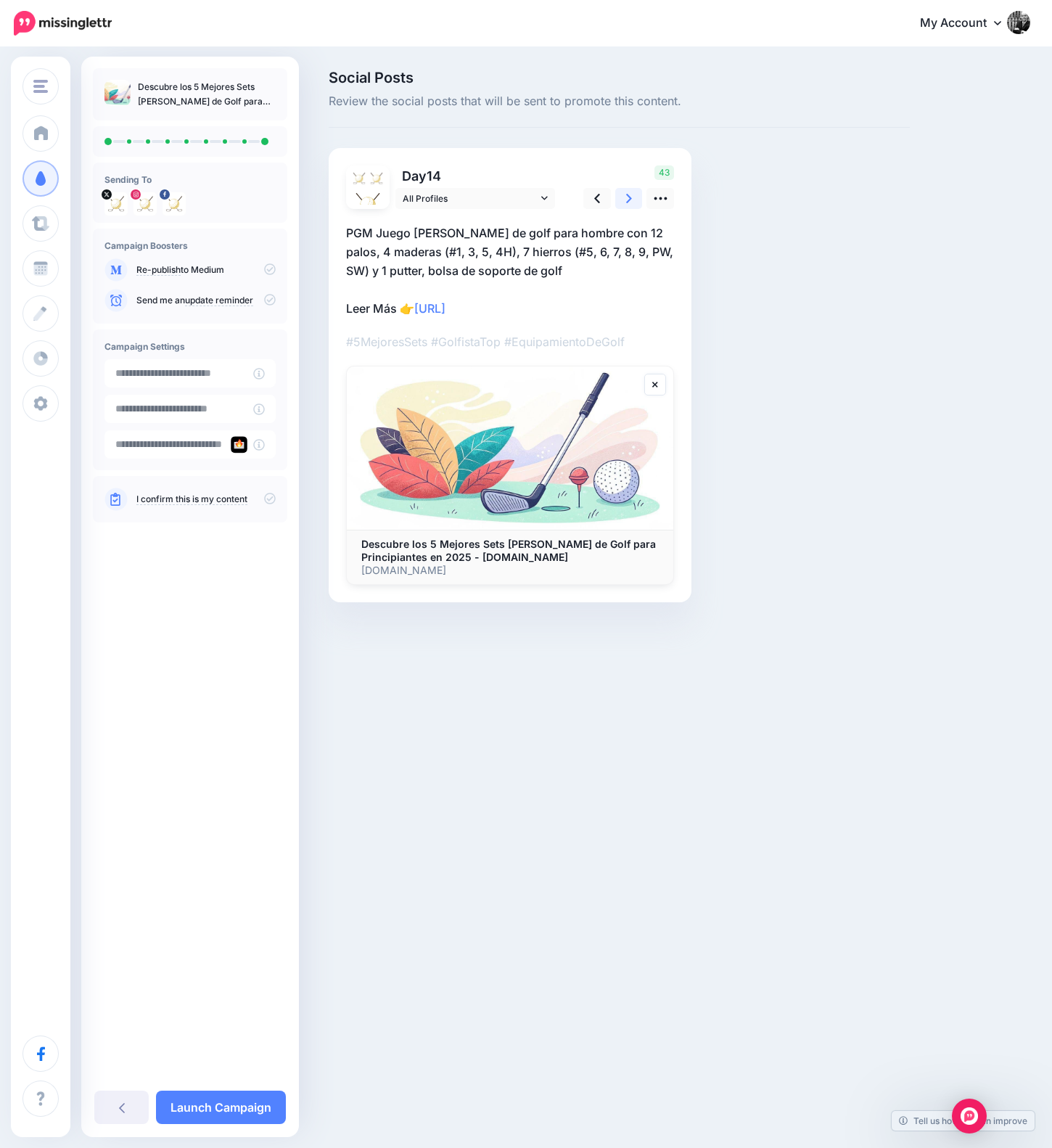
click at [637, 199] on link at bounding box center [629, 198] width 28 height 21
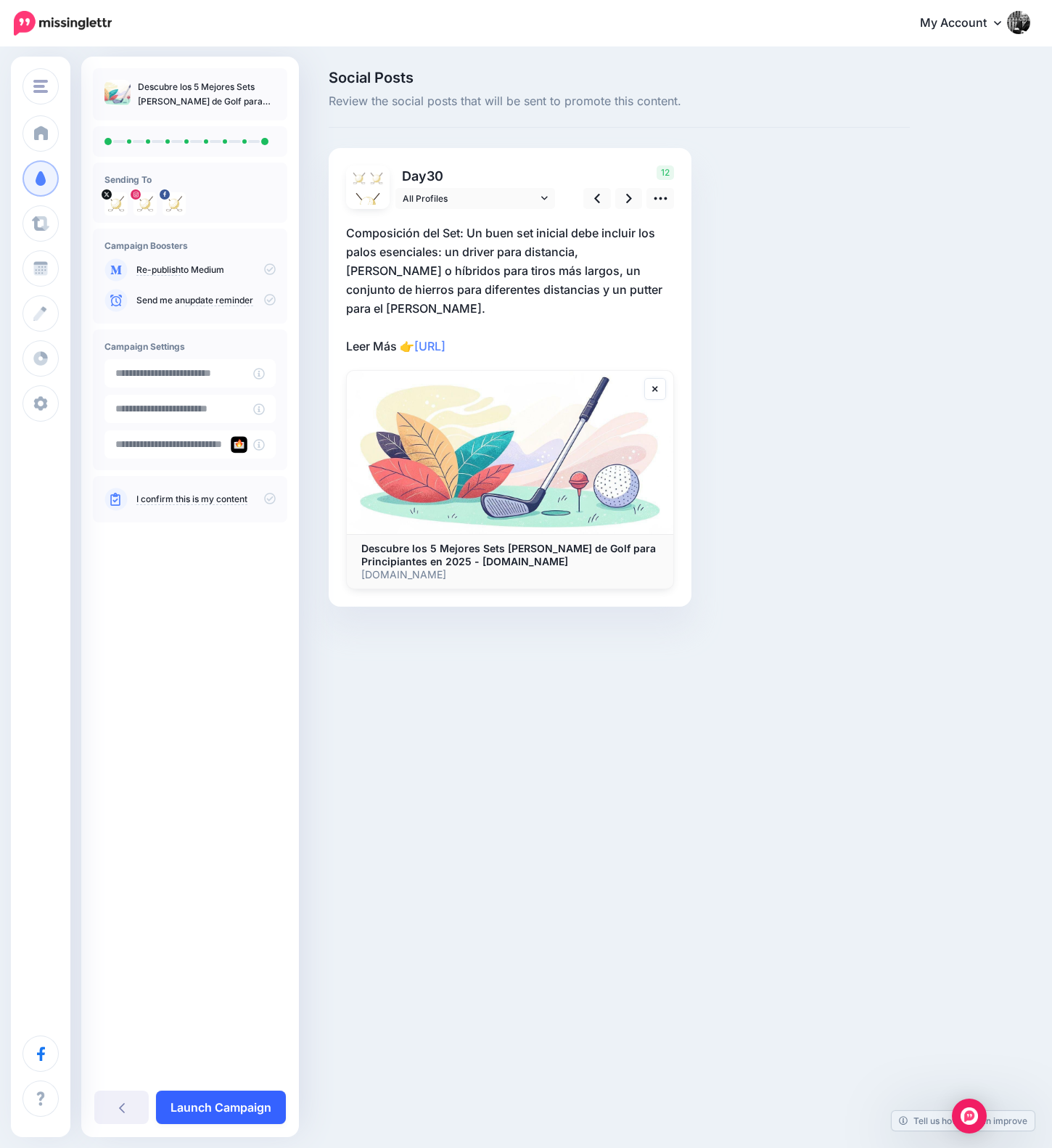
click at [240, 1103] on link "Launch Campaign" at bounding box center [221, 1108] width 130 height 34
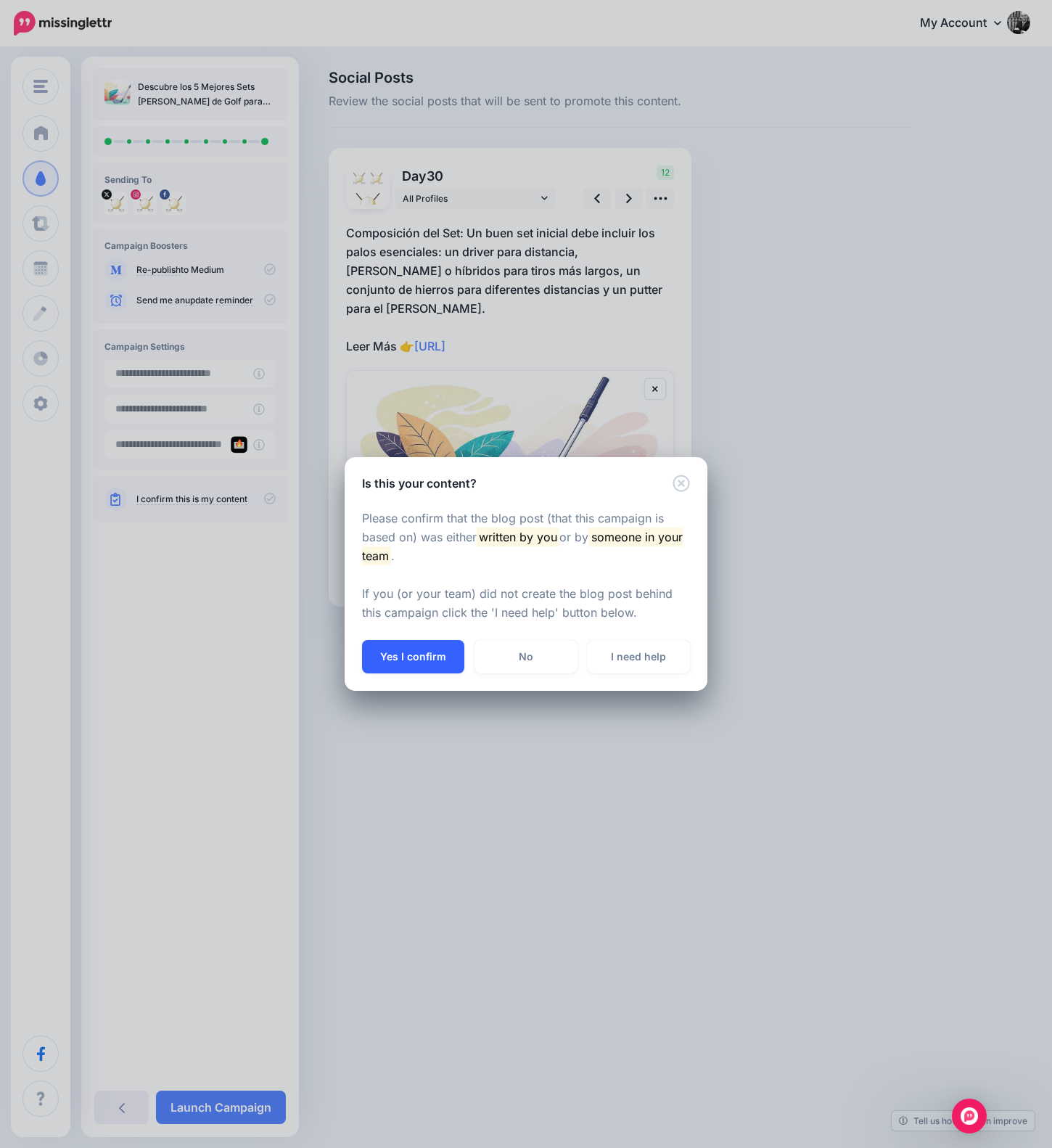
click at [434, 655] on button "Yes I confirm" at bounding box center [413, 656] width 103 height 34
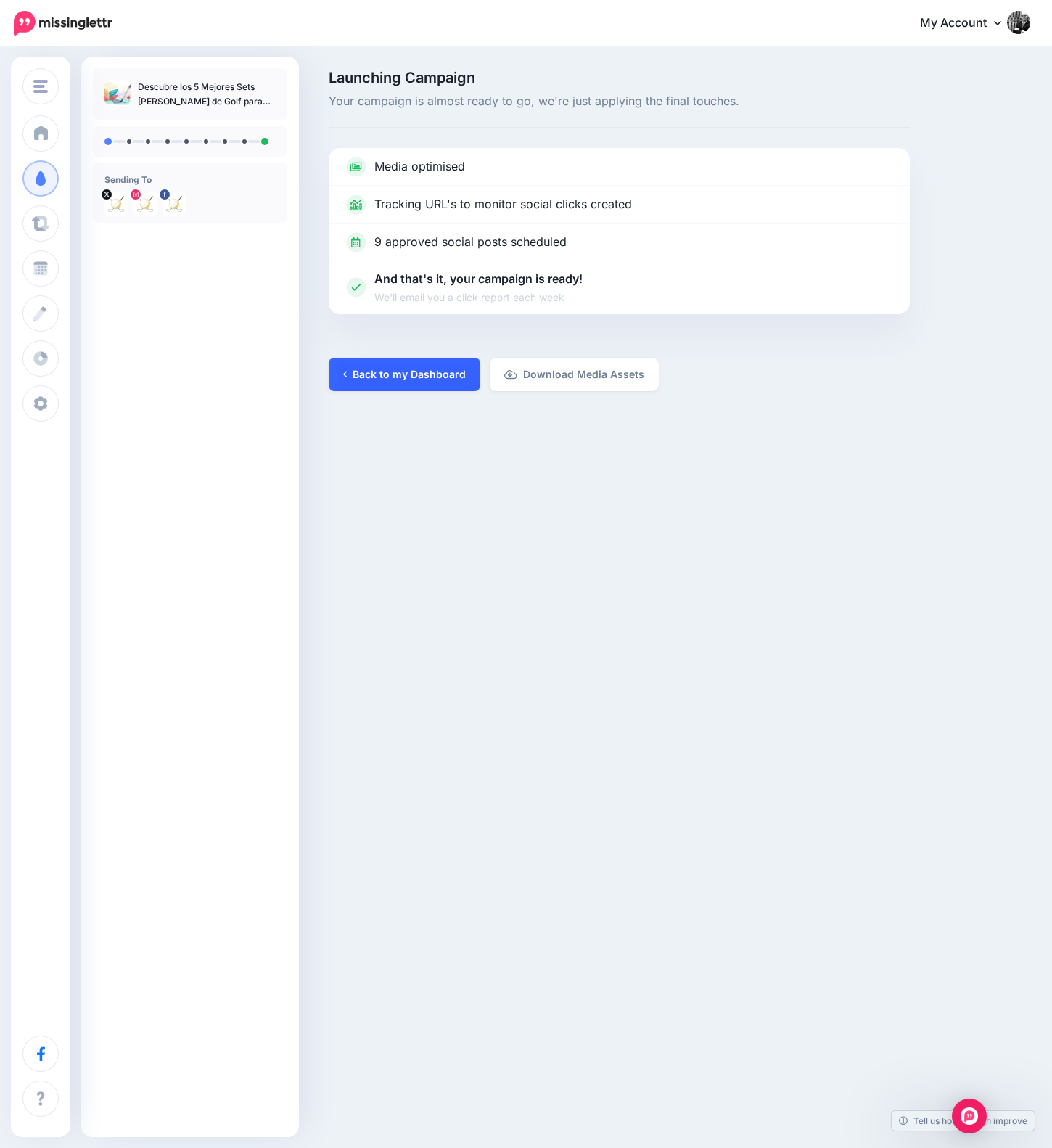
click at [418, 377] on link "Back to my Dashboard" at bounding box center [404, 375] width 151 height 34
